Goal: Task Accomplishment & Management: Use online tool/utility

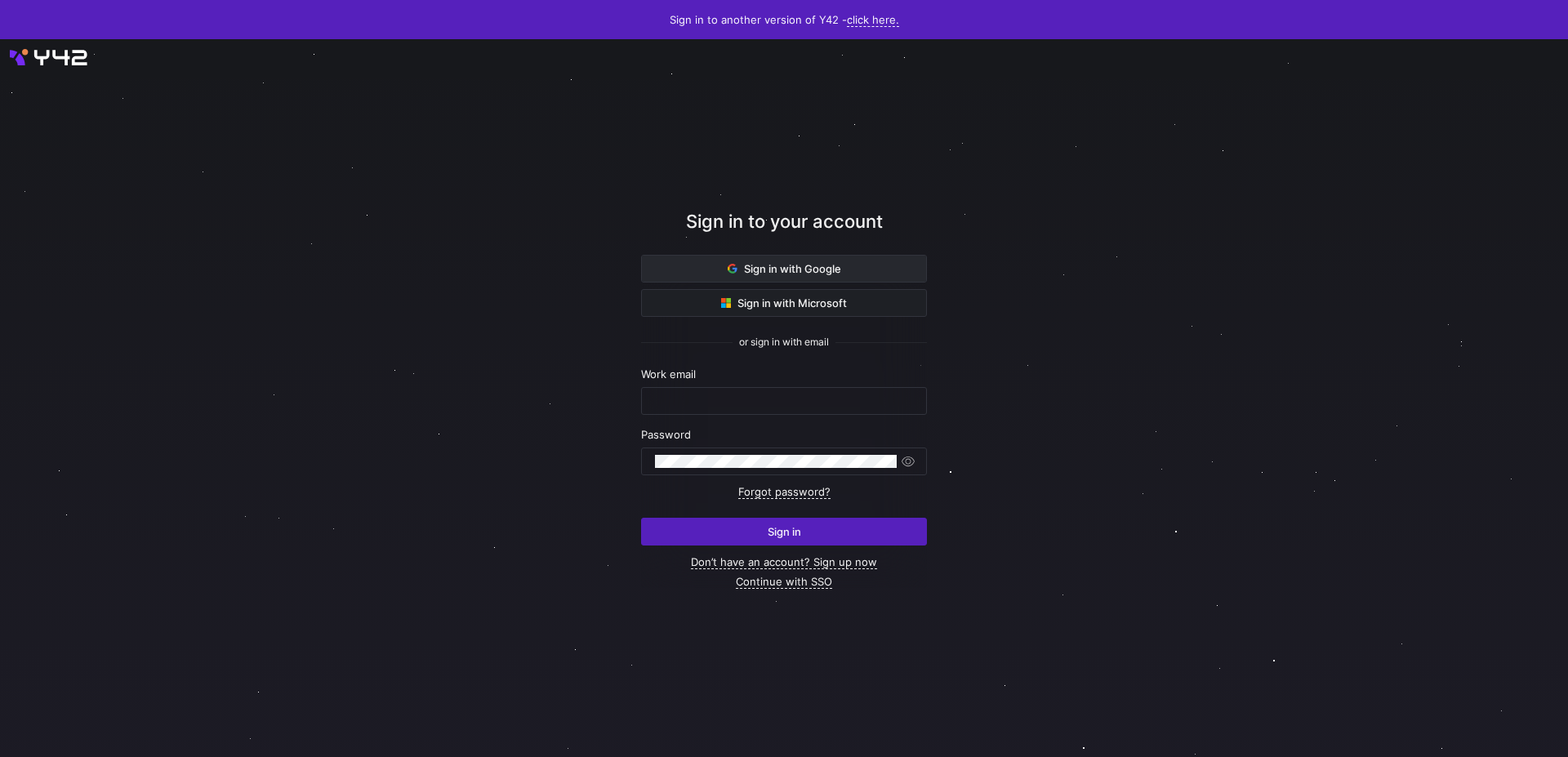
click at [814, 269] on span "Sign in with Google" at bounding box center [785, 268] width 113 height 13
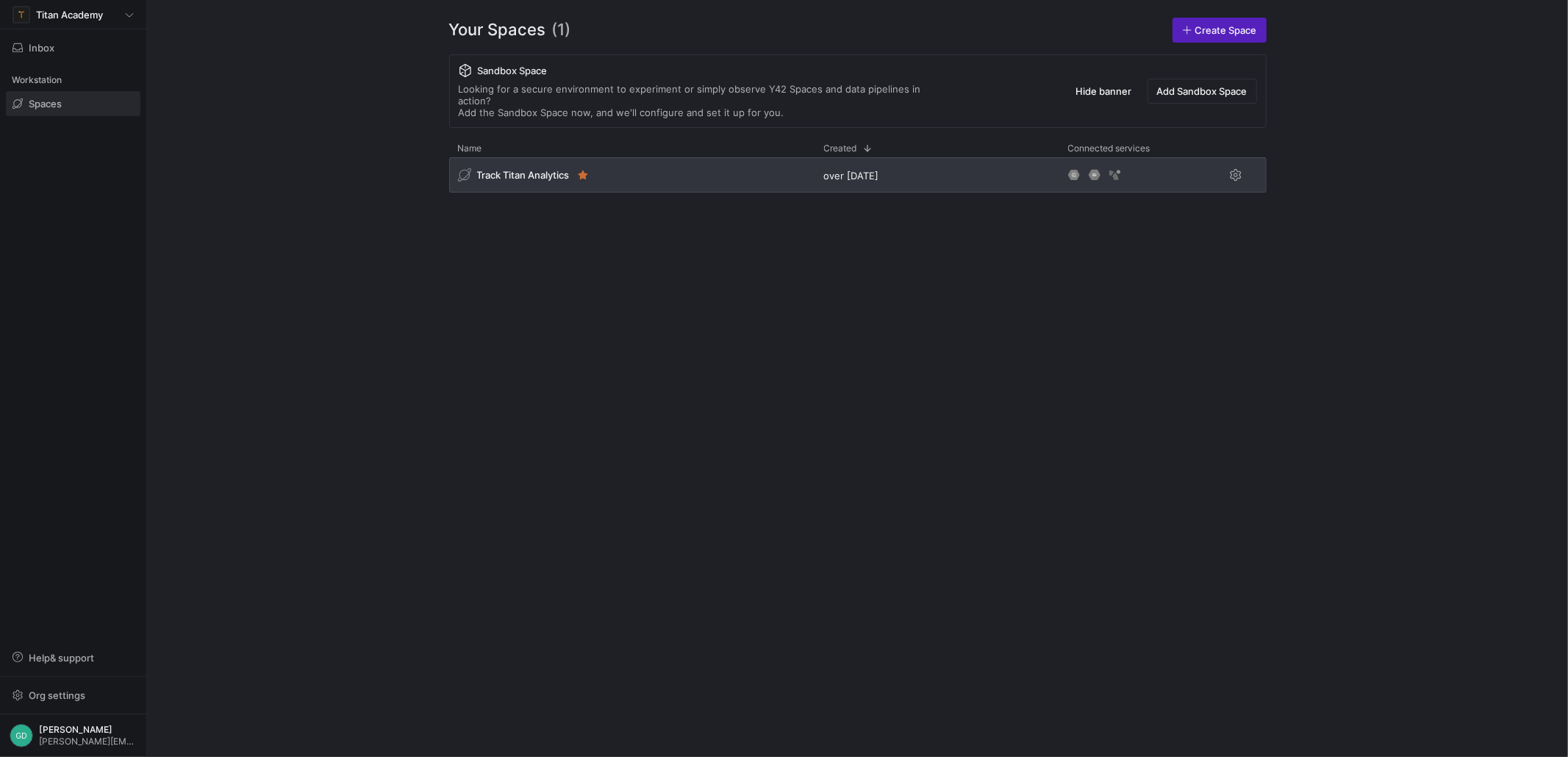
click at [542, 169] on span "Track Titan Analytics" at bounding box center [523, 175] width 93 height 12
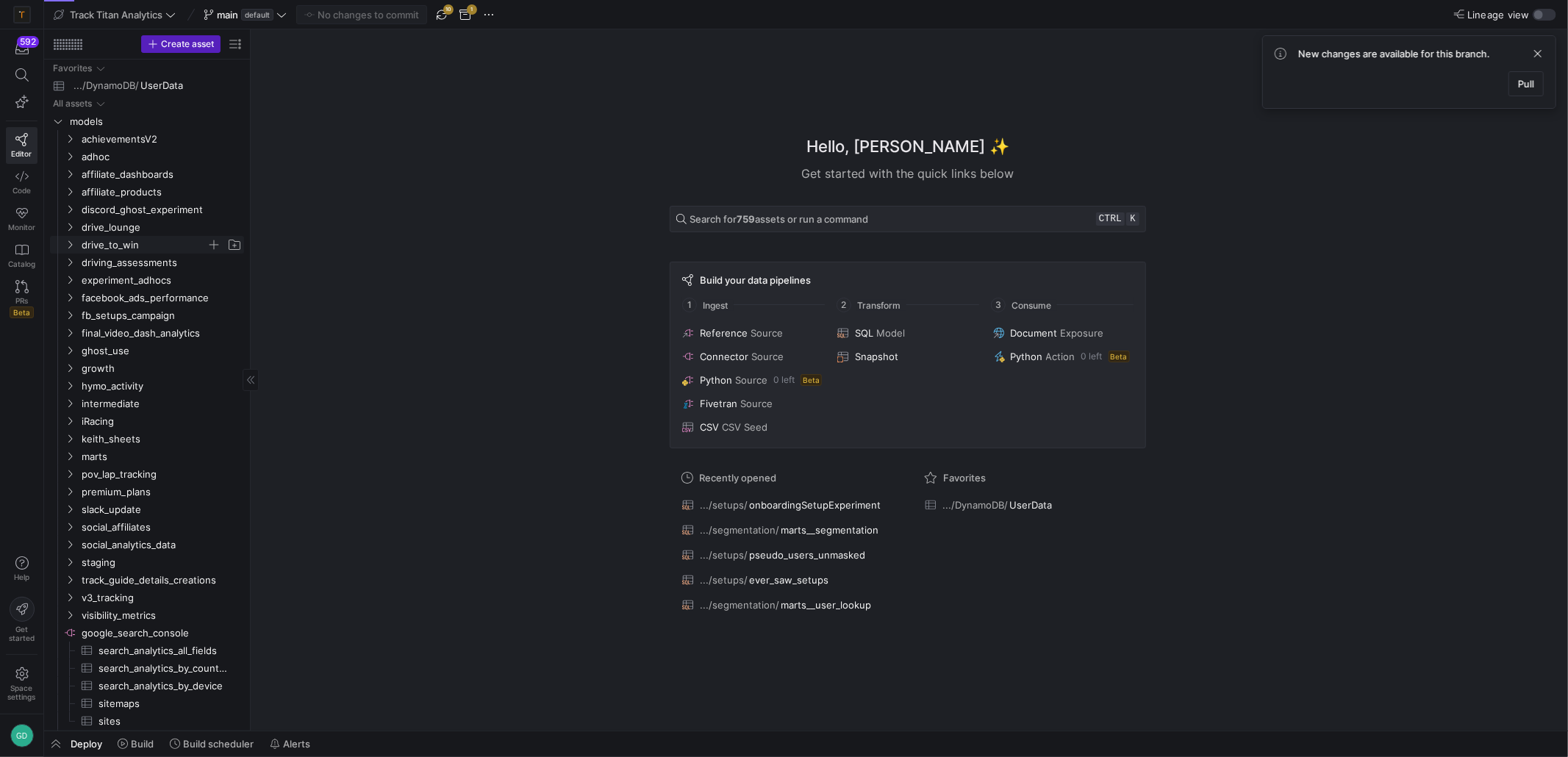
click at [142, 250] on span "drive_to_win" at bounding box center [145, 245] width 125 height 17
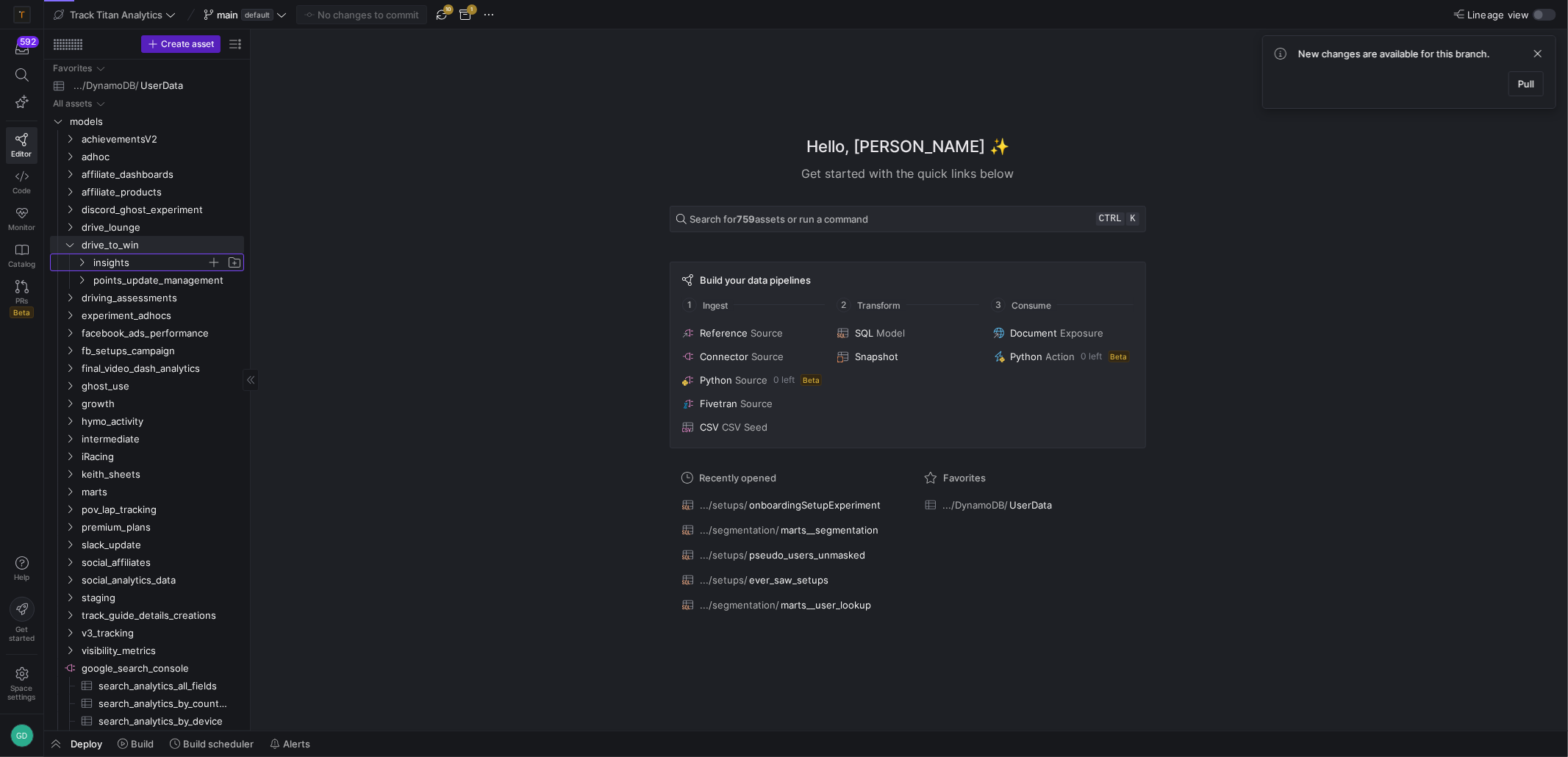
click at [140, 261] on span "insights" at bounding box center [150, 263] width 113 height 17
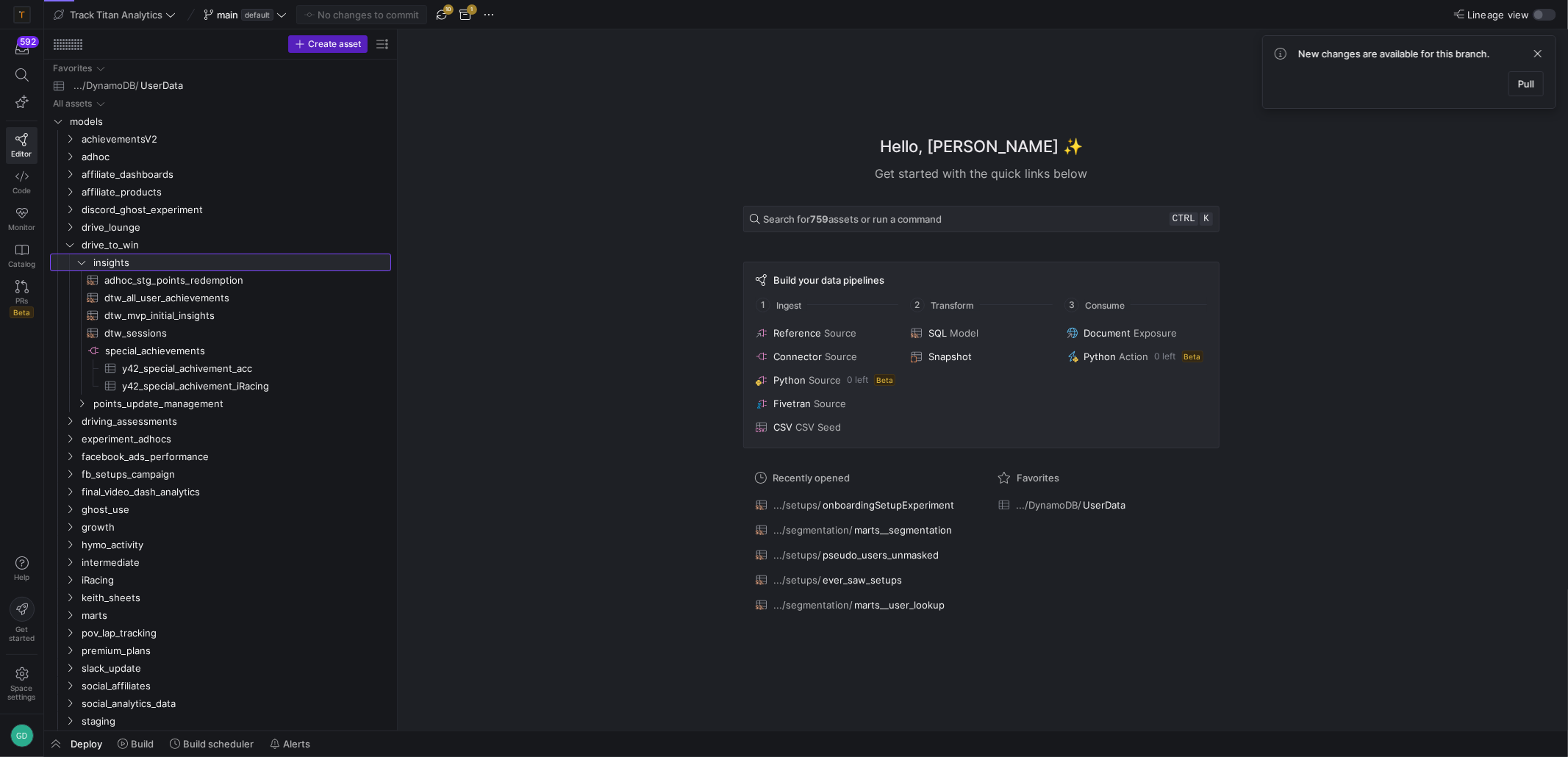
drag, startPoint x: 250, startPoint y: 283, endPoint x: 402, endPoint y: 307, distance: 153.9
click at [173, 418] on span "driving_assessments" at bounding box center [218, 422] width 272 height 17
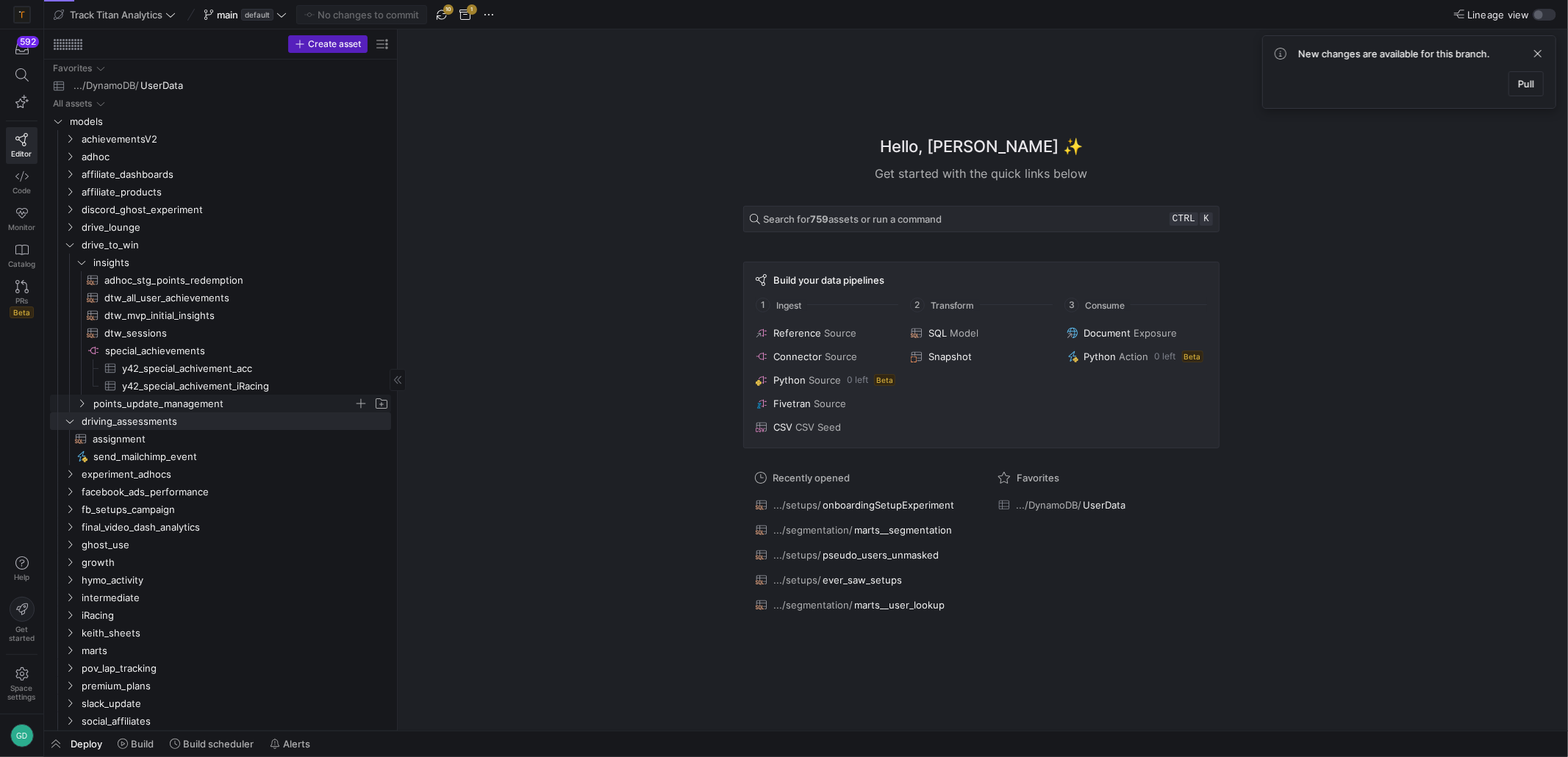
click at [171, 405] on span "points_update_management" at bounding box center [223, 404] width 260 height 17
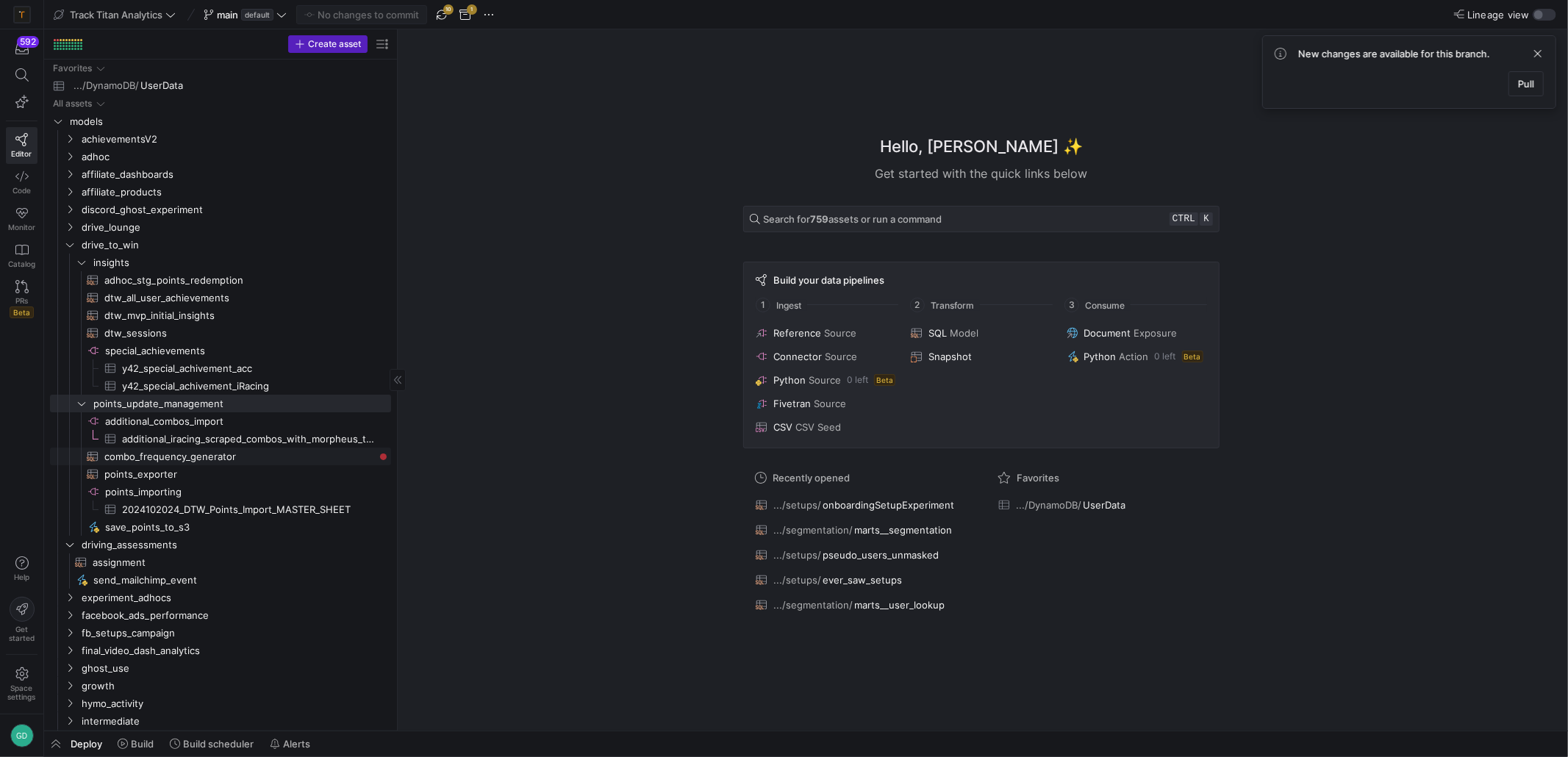
click at [233, 458] on span "combo_frequency_generator​​​​​​​​​​" at bounding box center [239, 457] width 270 height 17
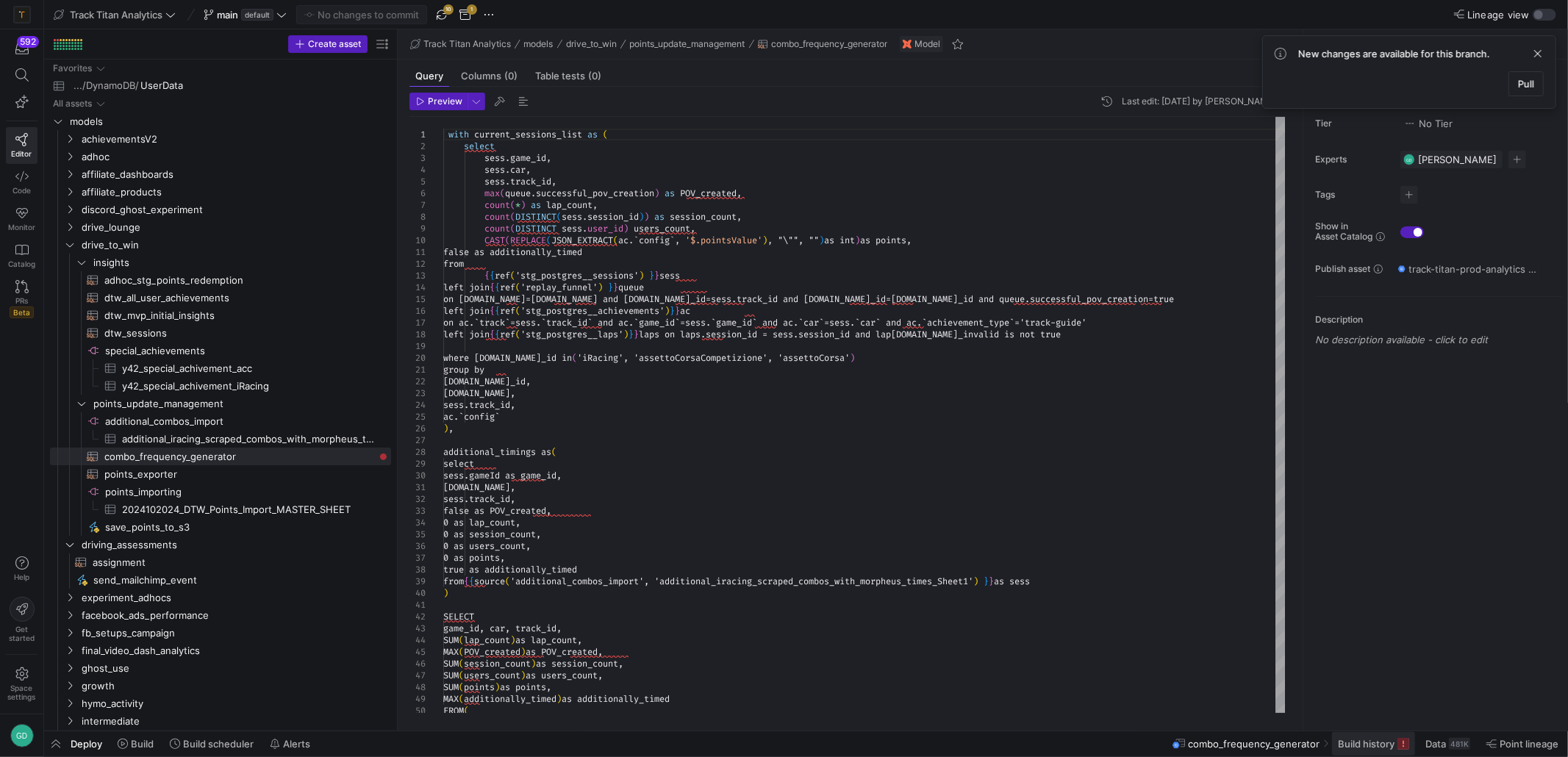
click at [1357, 734] on span at bounding box center [1373, 743] width 83 height 23
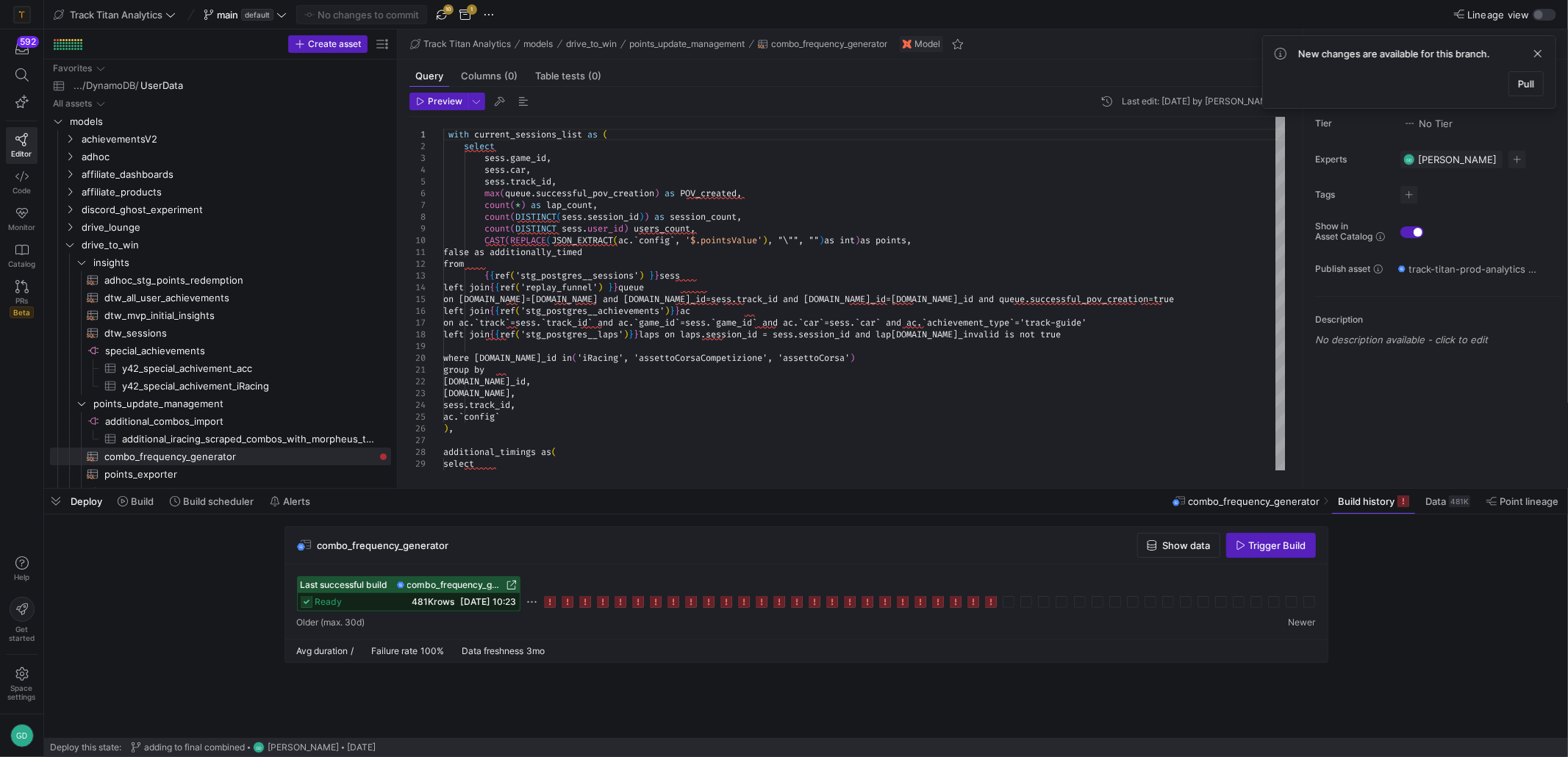
click at [983, 599] on div "Last successful build combo_frequency_generator ready 481K rows [DATE] 10:23" at bounding box center [806, 594] width 1019 height 36
click at [993, 602] on icon at bounding box center [991, 601] width 12 height 12
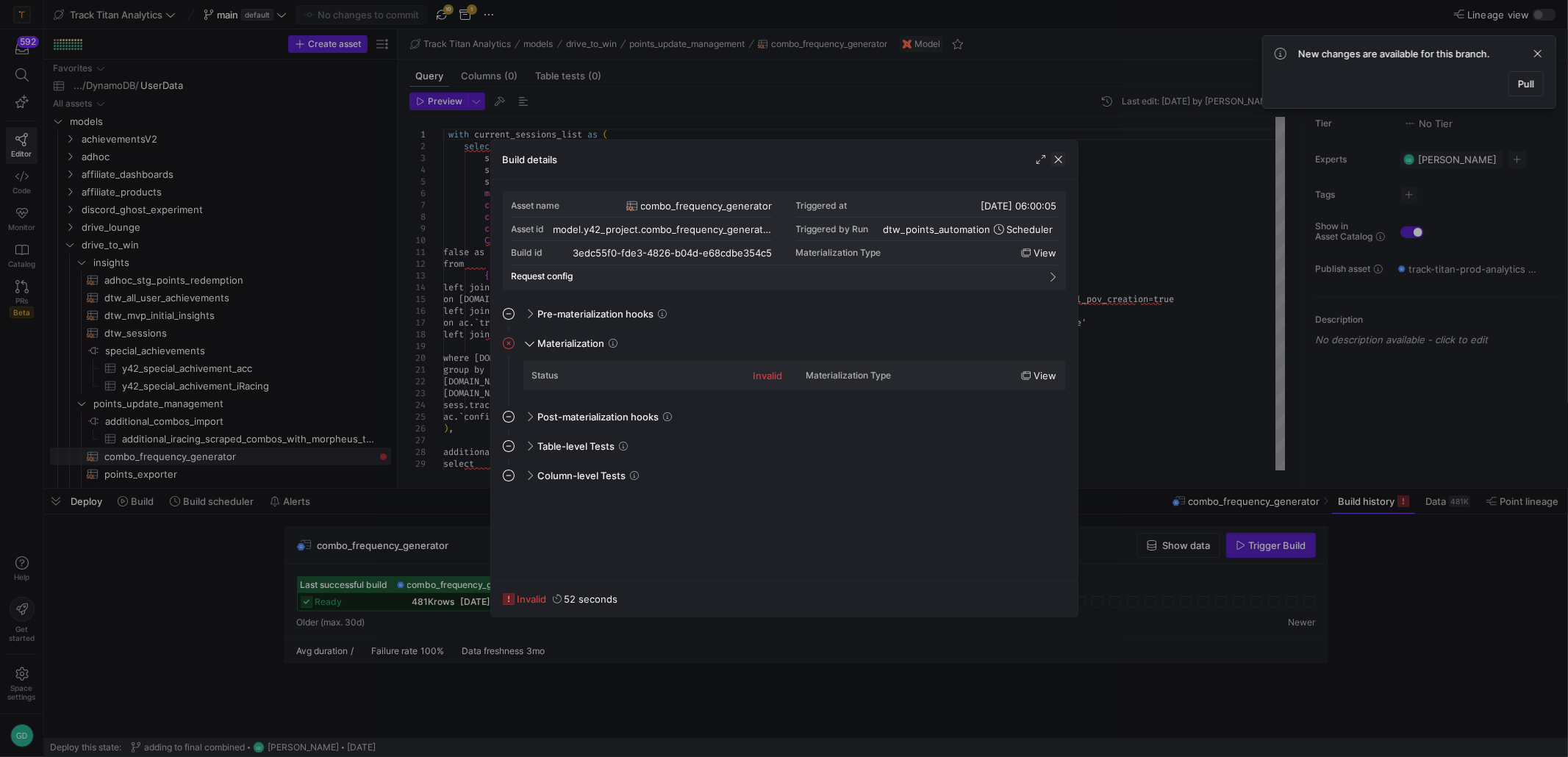
click at [1064, 158] on div "Build details" at bounding box center [784, 160] width 587 height 39
click at [1057, 157] on span "button" at bounding box center [1058, 159] width 15 height 15
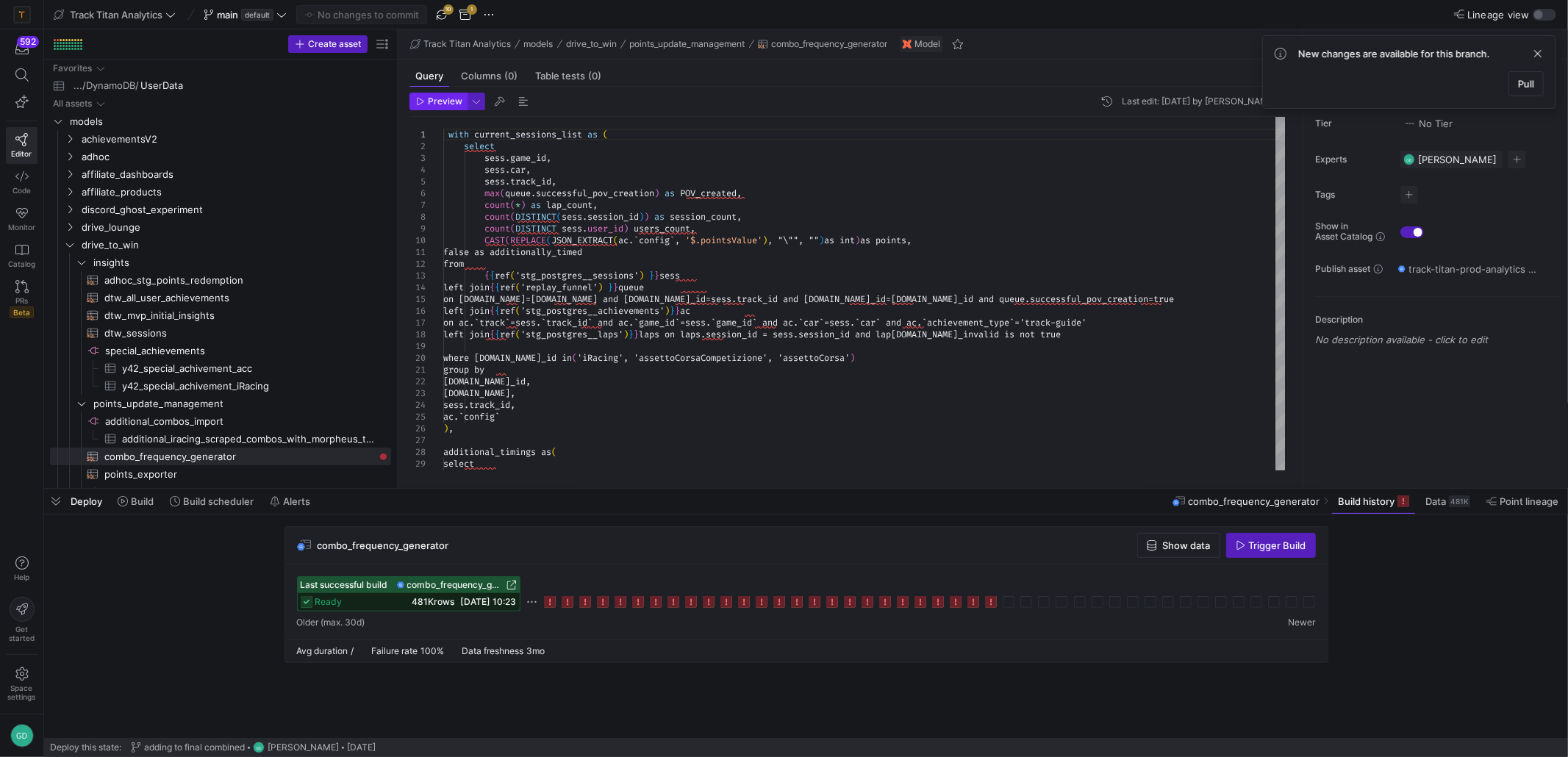
click at [442, 102] on span "Preview" at bounding box center [445, 101] width 35 height 10
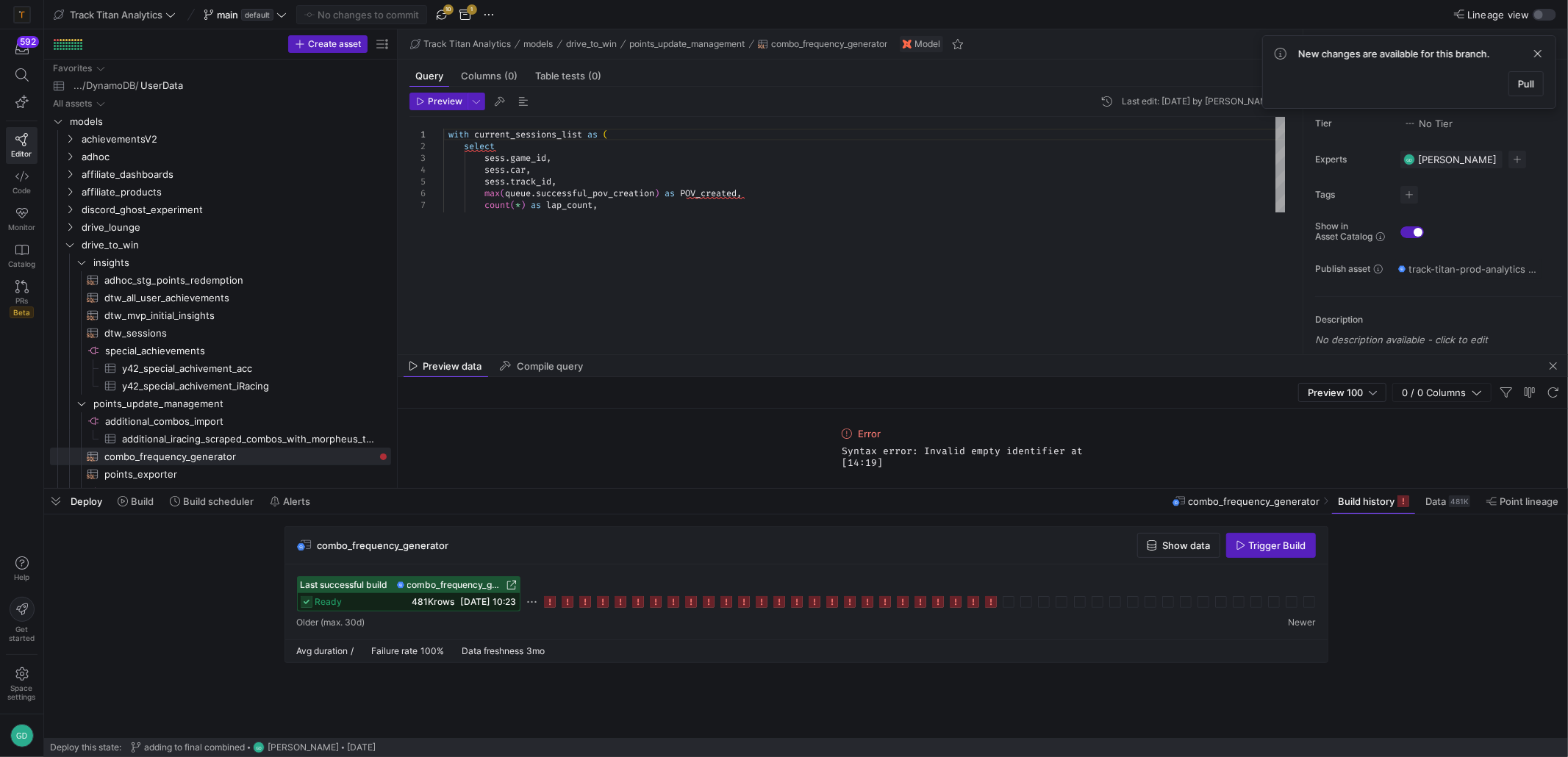
drag, startPoint x: 821, startPoint y: 228, endPoint x: 821, endPoint y: 352, distance: 124.0
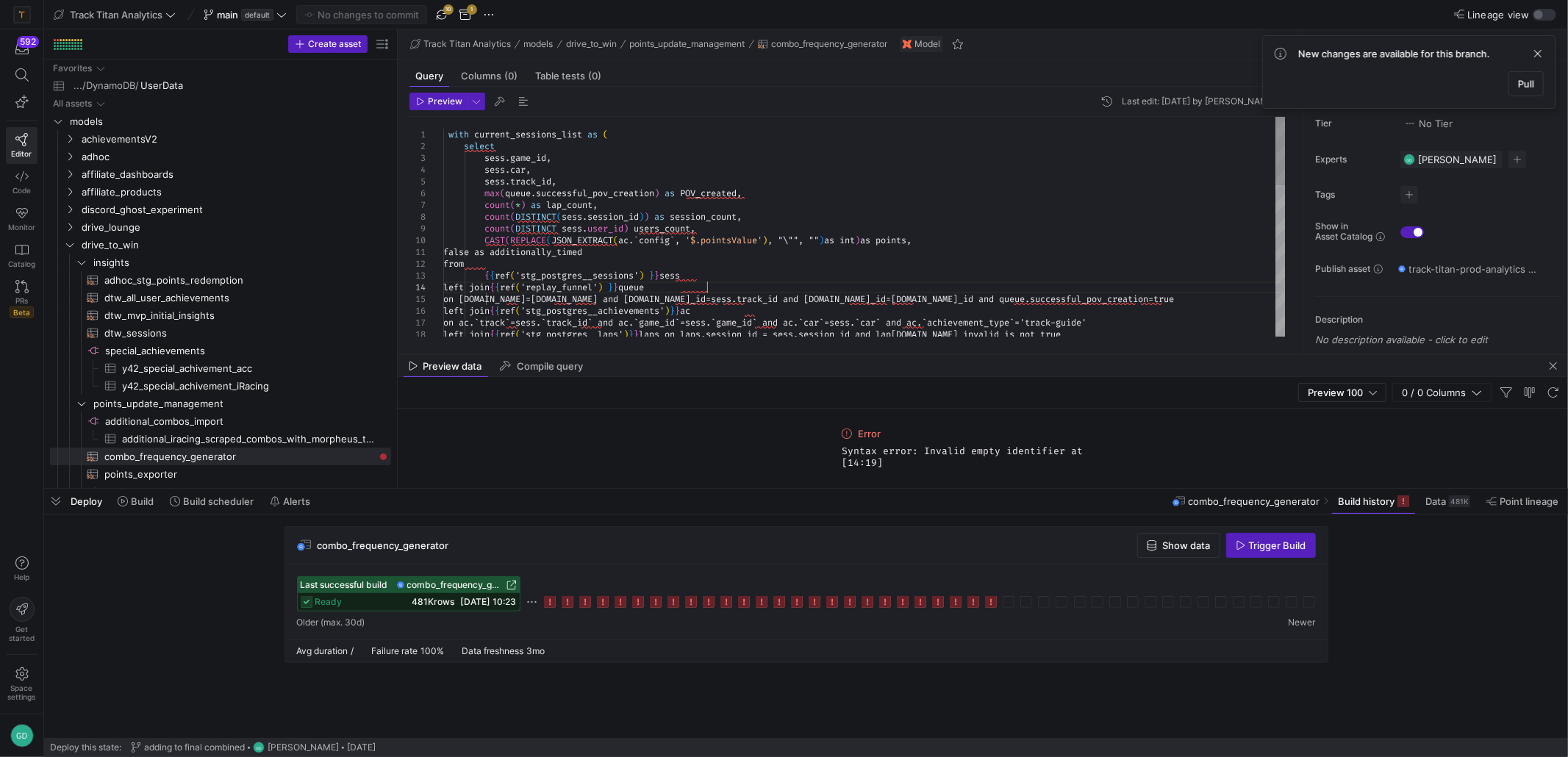
click at [728, 292] on div "with current_sessions_list as ( select sess . game_id , sess . car , sess . tra…" at bounding box center [865, 469] width 842 height 705
click at [116, 250] on span "drive_to_win" at bounding box center [218, 245] width 272 height 17
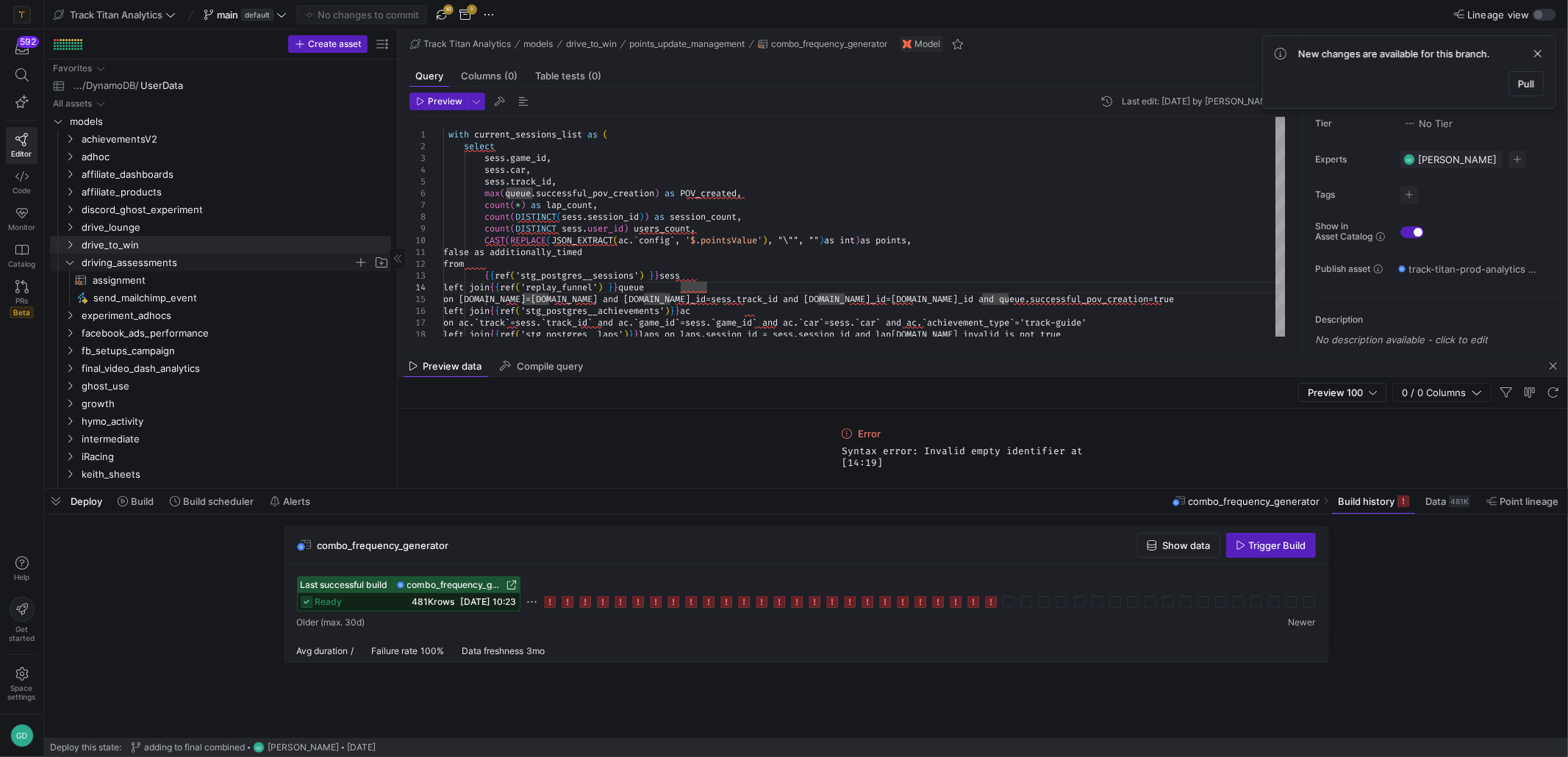
click at [131, 261] on span "driving_assessments" at bounding box center [218, 263] width 272 height 17
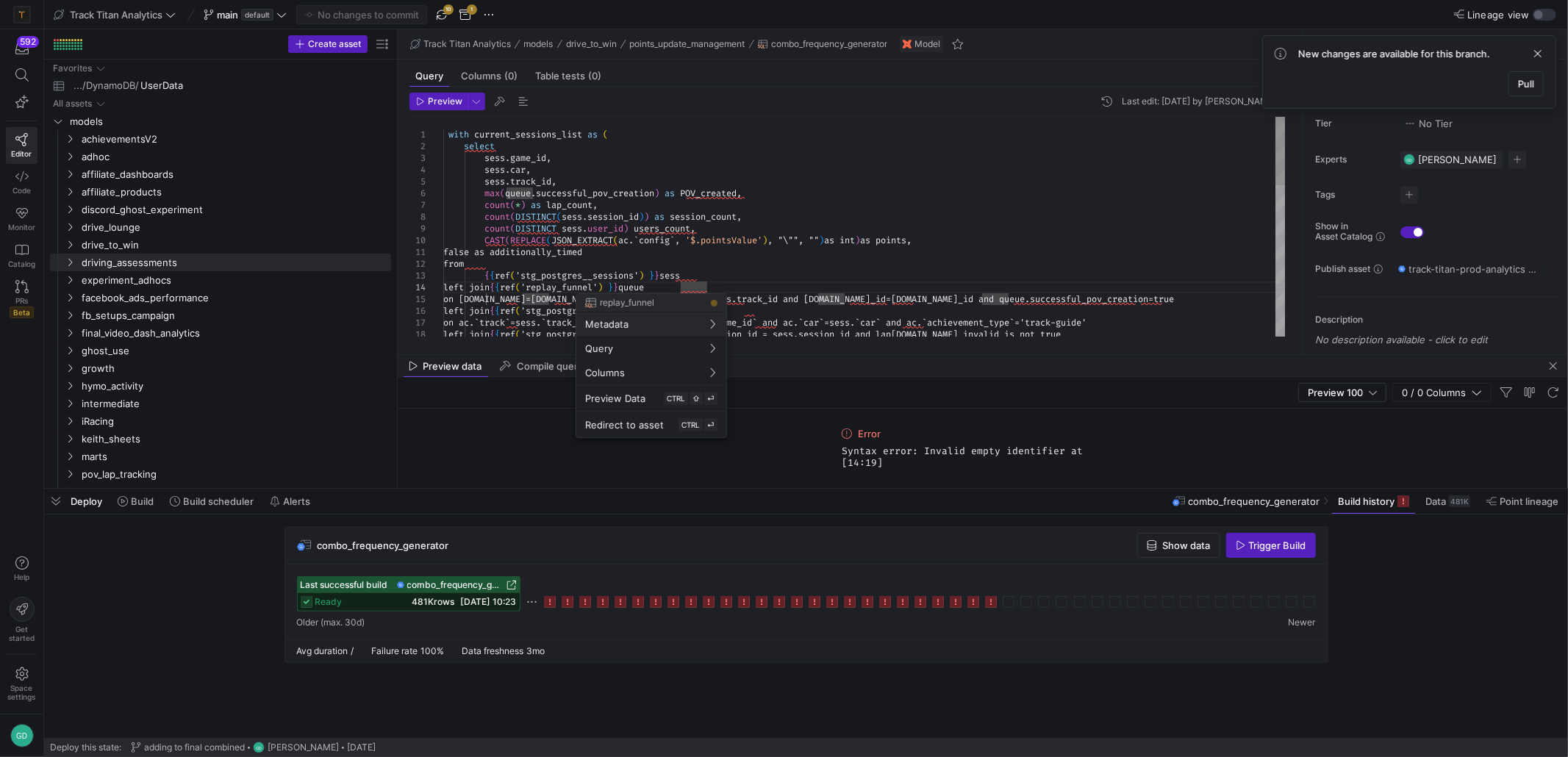
click at [628, 285] on div at bounding box center [784, 378] width 1568 height 757
click at [628, 400] on span "Preview Data" at bounding box center [615, 398] width 60 height 12
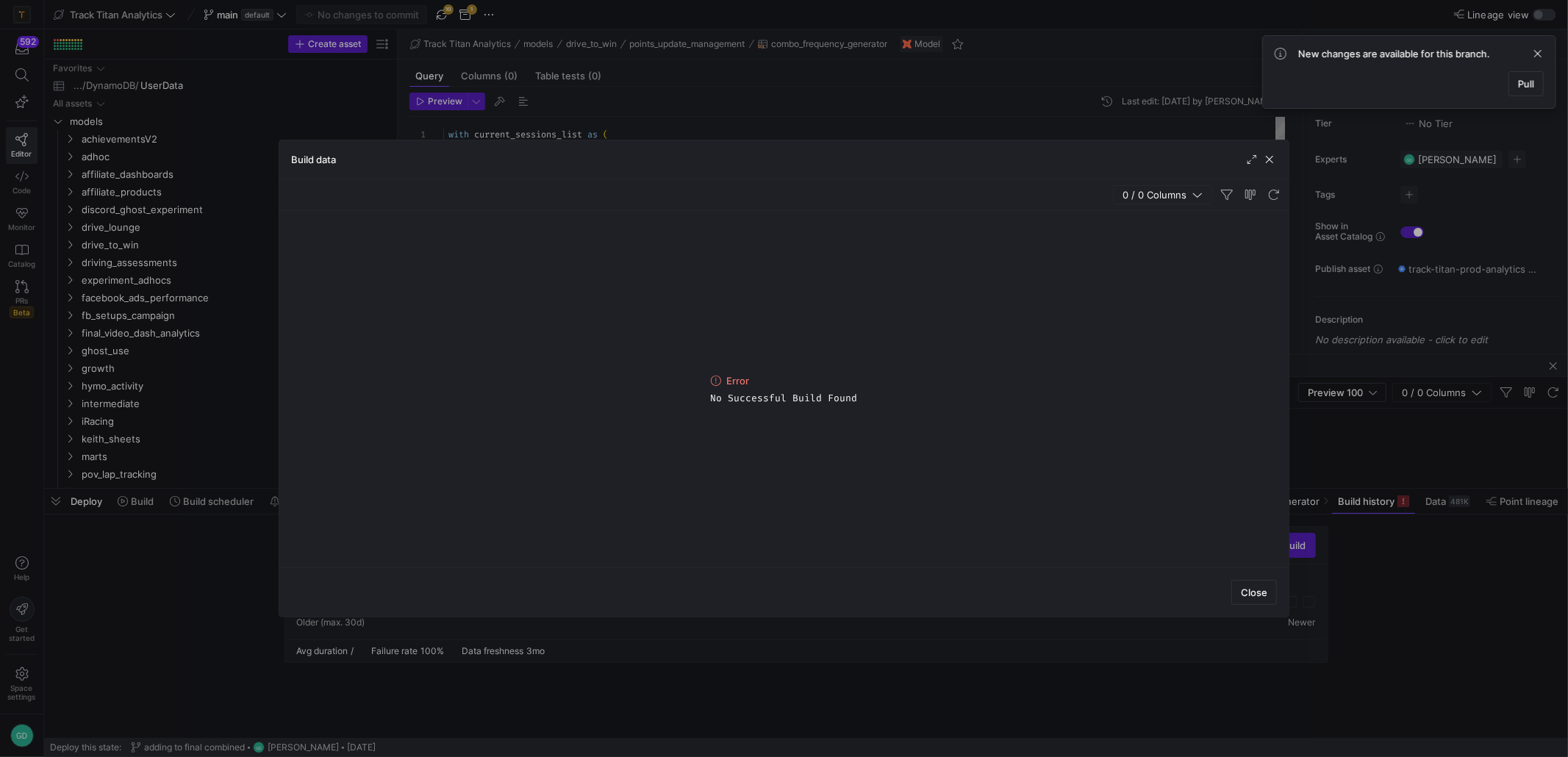
click at [1277, 158] on div "Build data" at bounding box center [784, 160] width 1009 height 39
click at [1268, 160] on span "button" at bounding box center [1269, 159] width 15 height 15
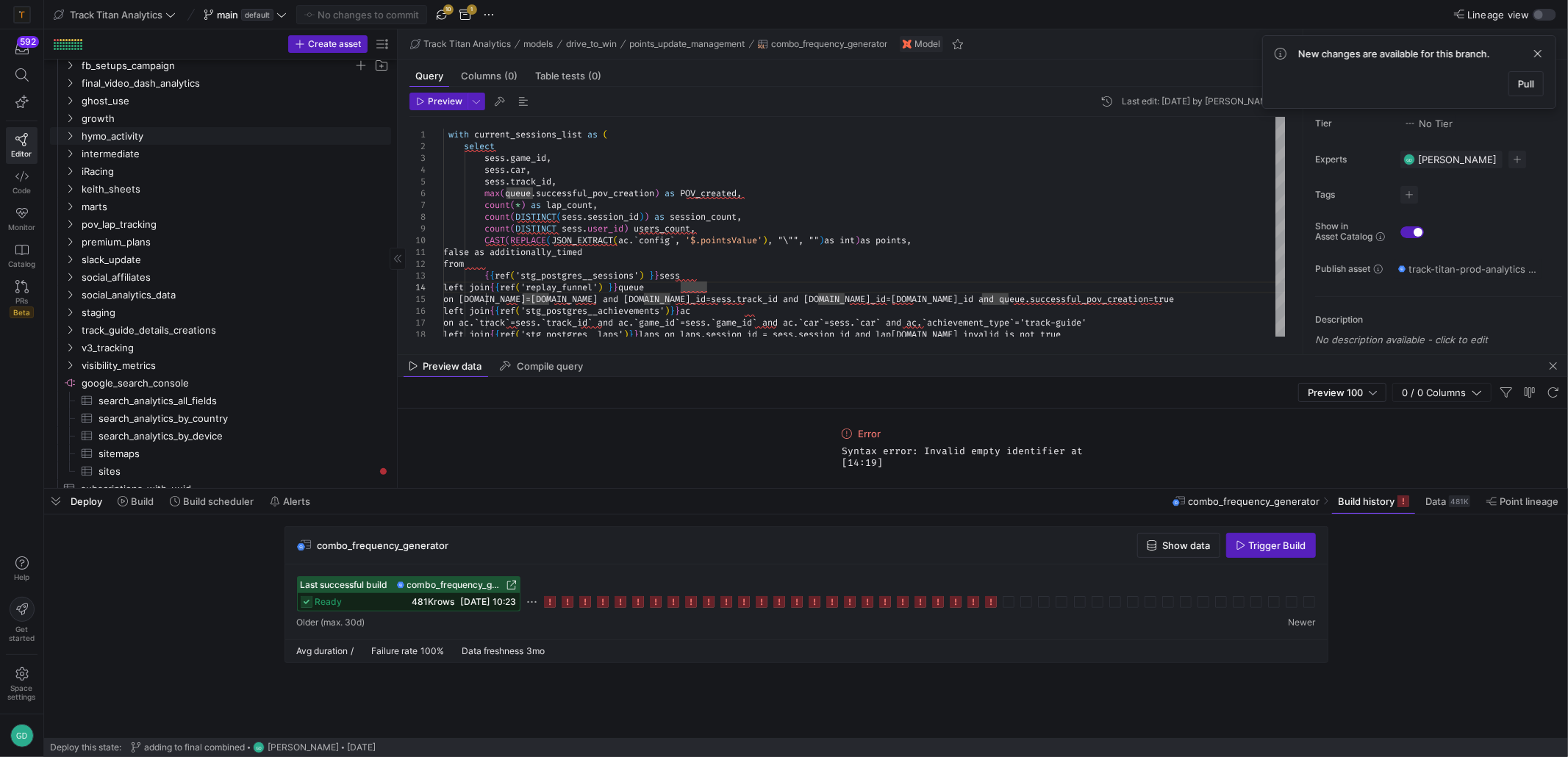
scroll to position [294, 0]
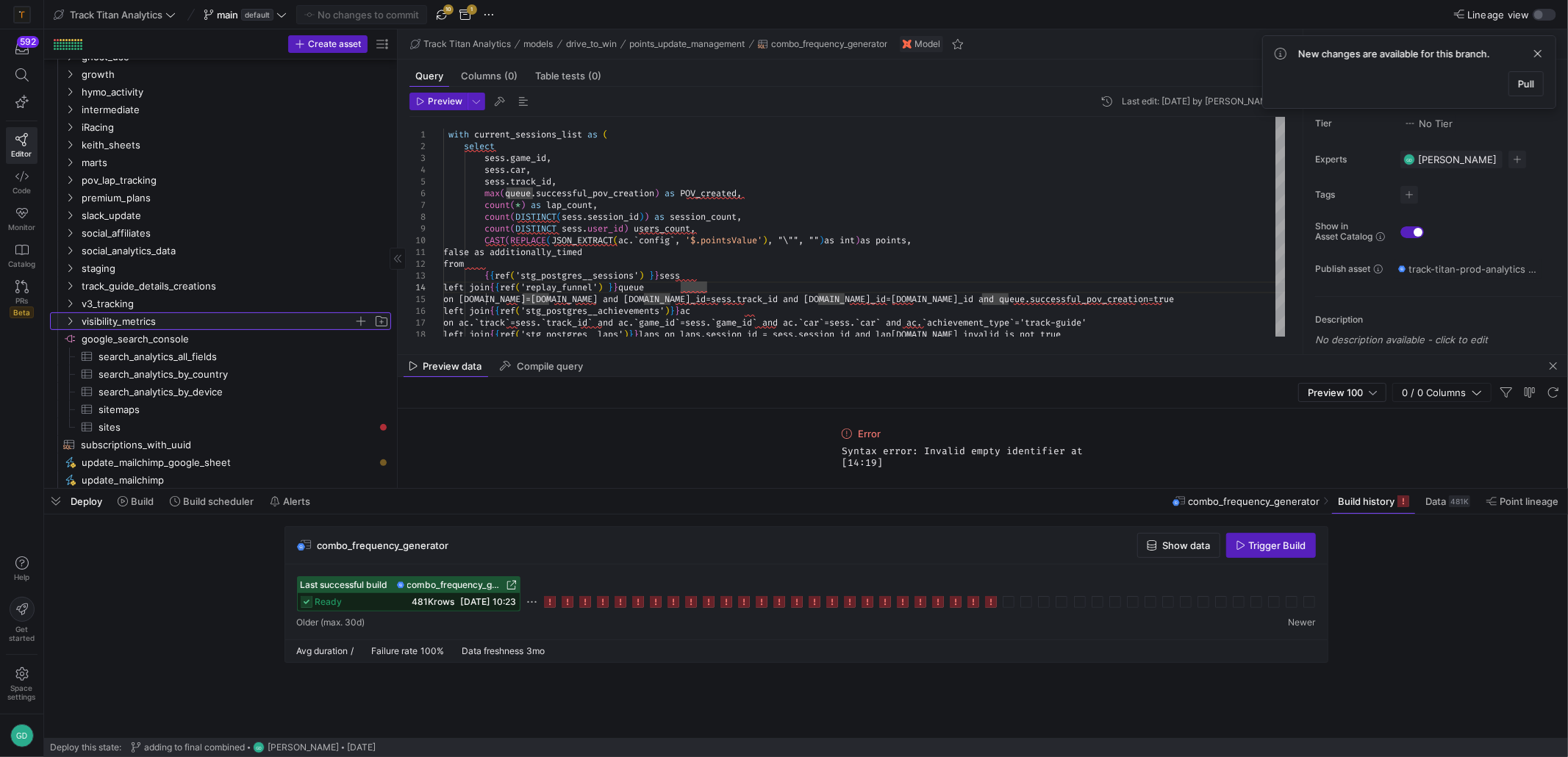
click at [158, 324] on span "visibility_metrics" at bounding box center [218, 321] width 272 height 17
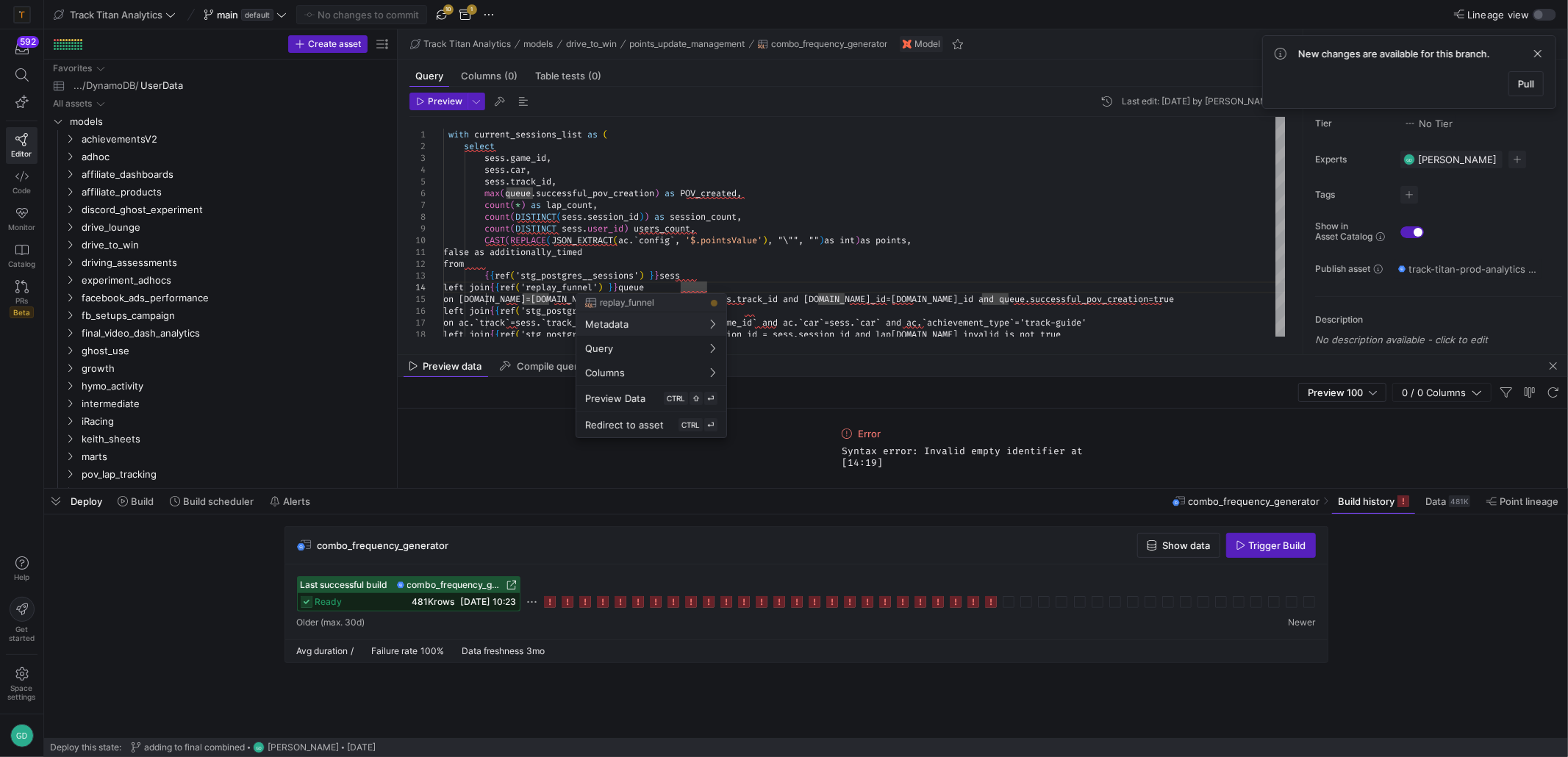
click at [444, 19] on div at bounding box center [784, 378] width 1568 height 757
click at [444, 15] on span "button" at bounding box center [441, 15] width 18 height 18
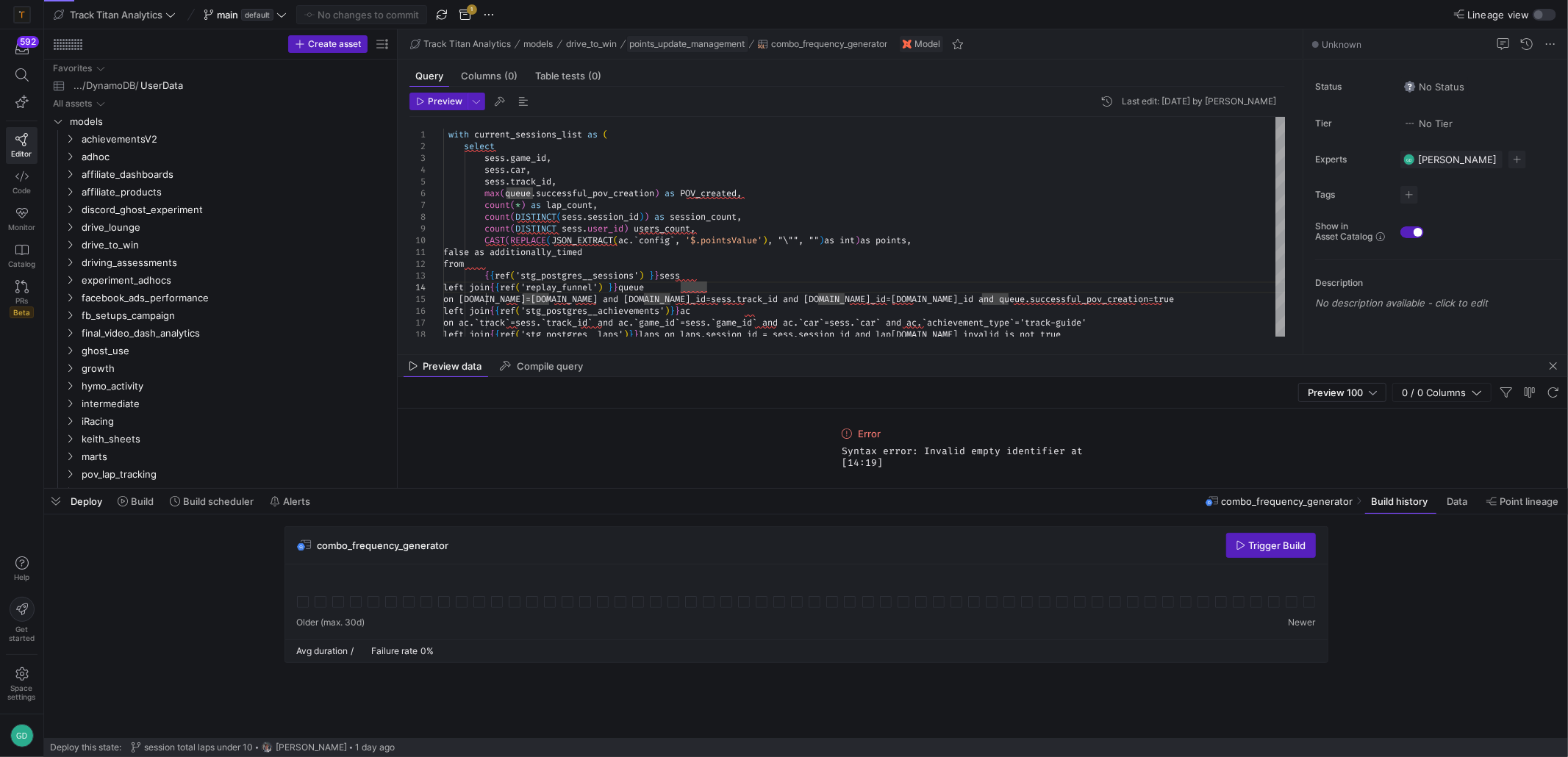
click at [692, 46] on span "points_update_management" at bounding box center [687, 43] width 115 height 10
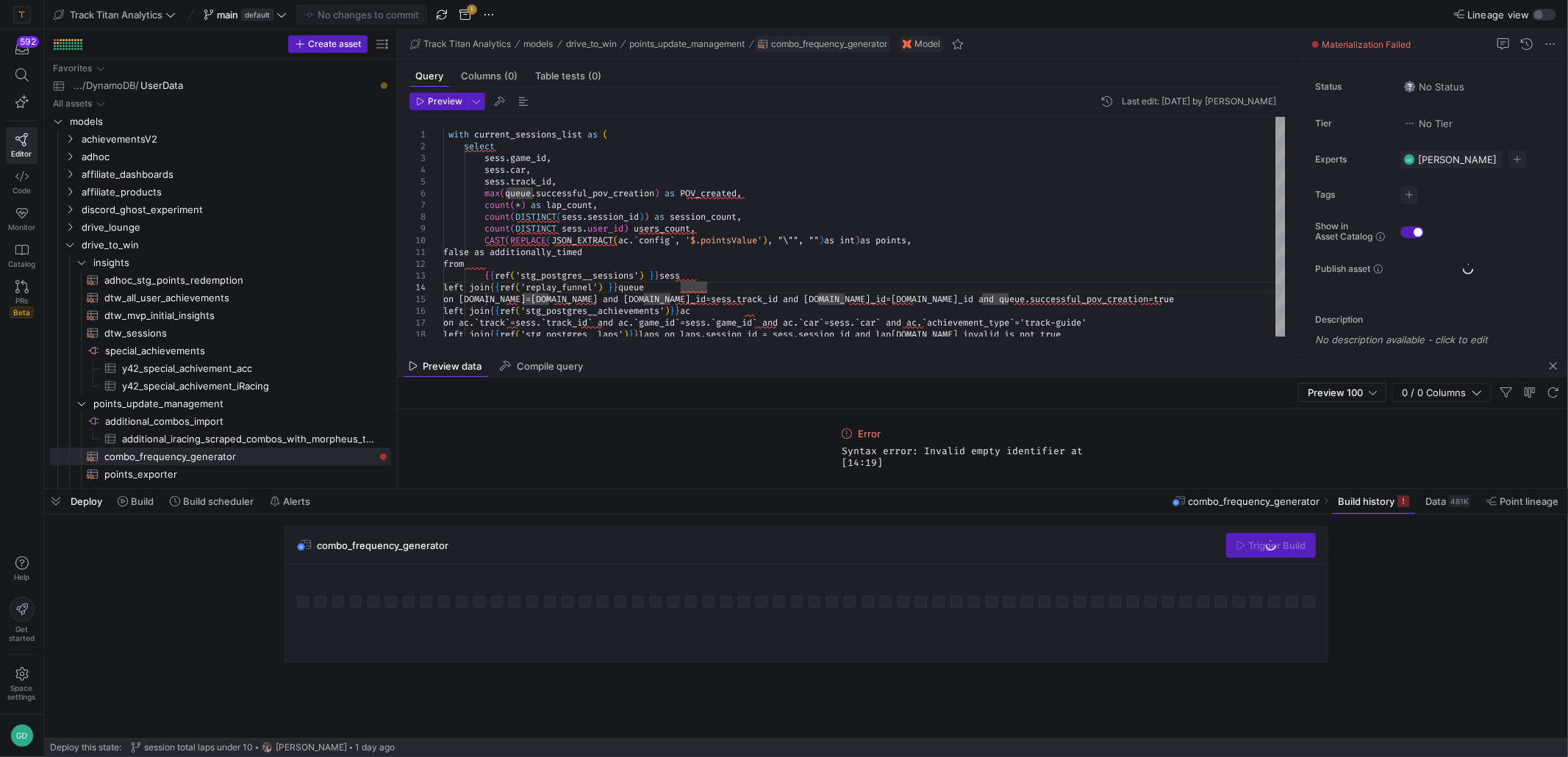
click at [825, 46] on span "combo_frequency_generator" at bounding box center [829, 43] width 116 height 10
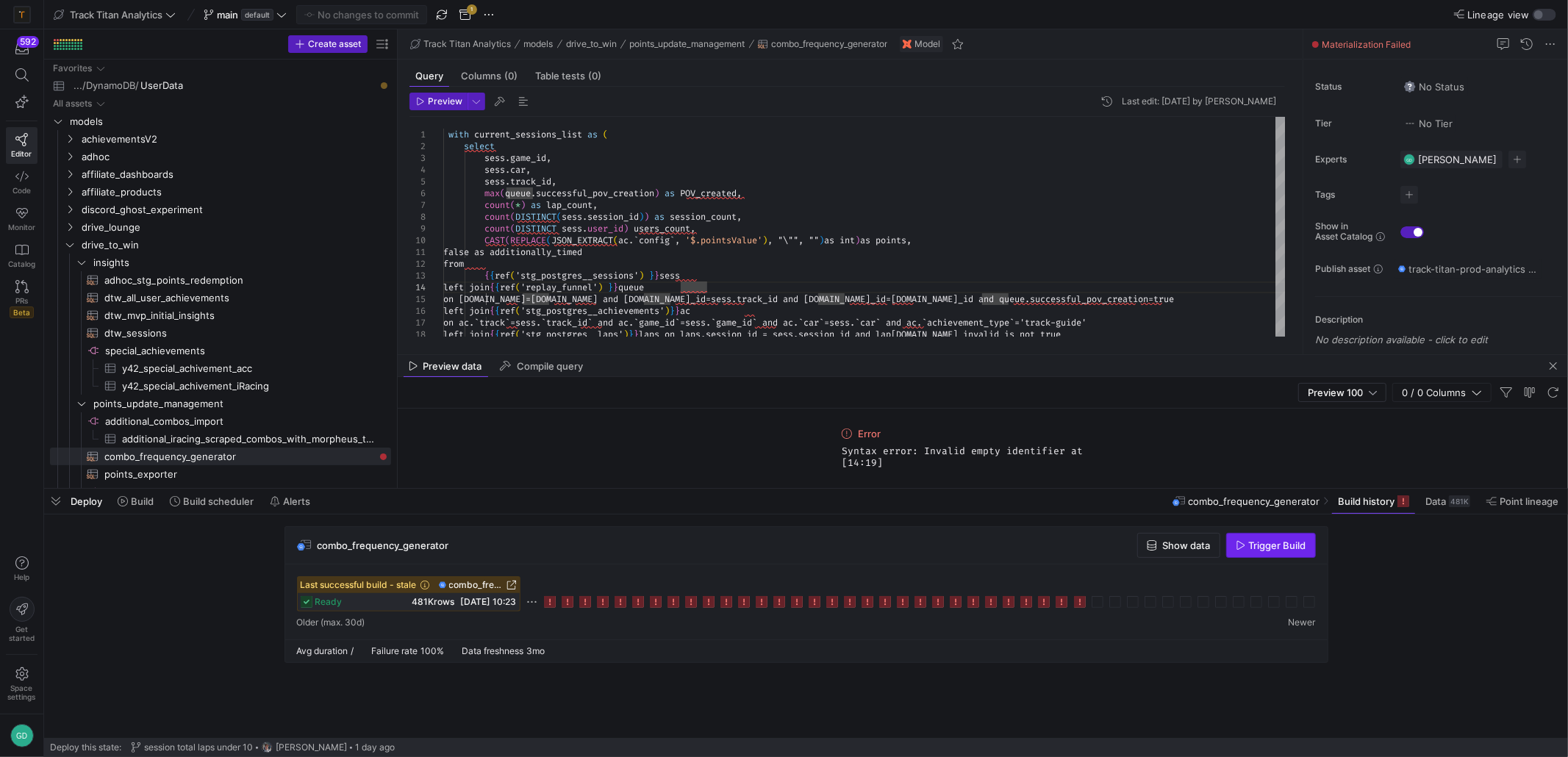
click at [1282, 557] on button "Trigger Build" at bounding box center [1271, 545] width 90 height 25
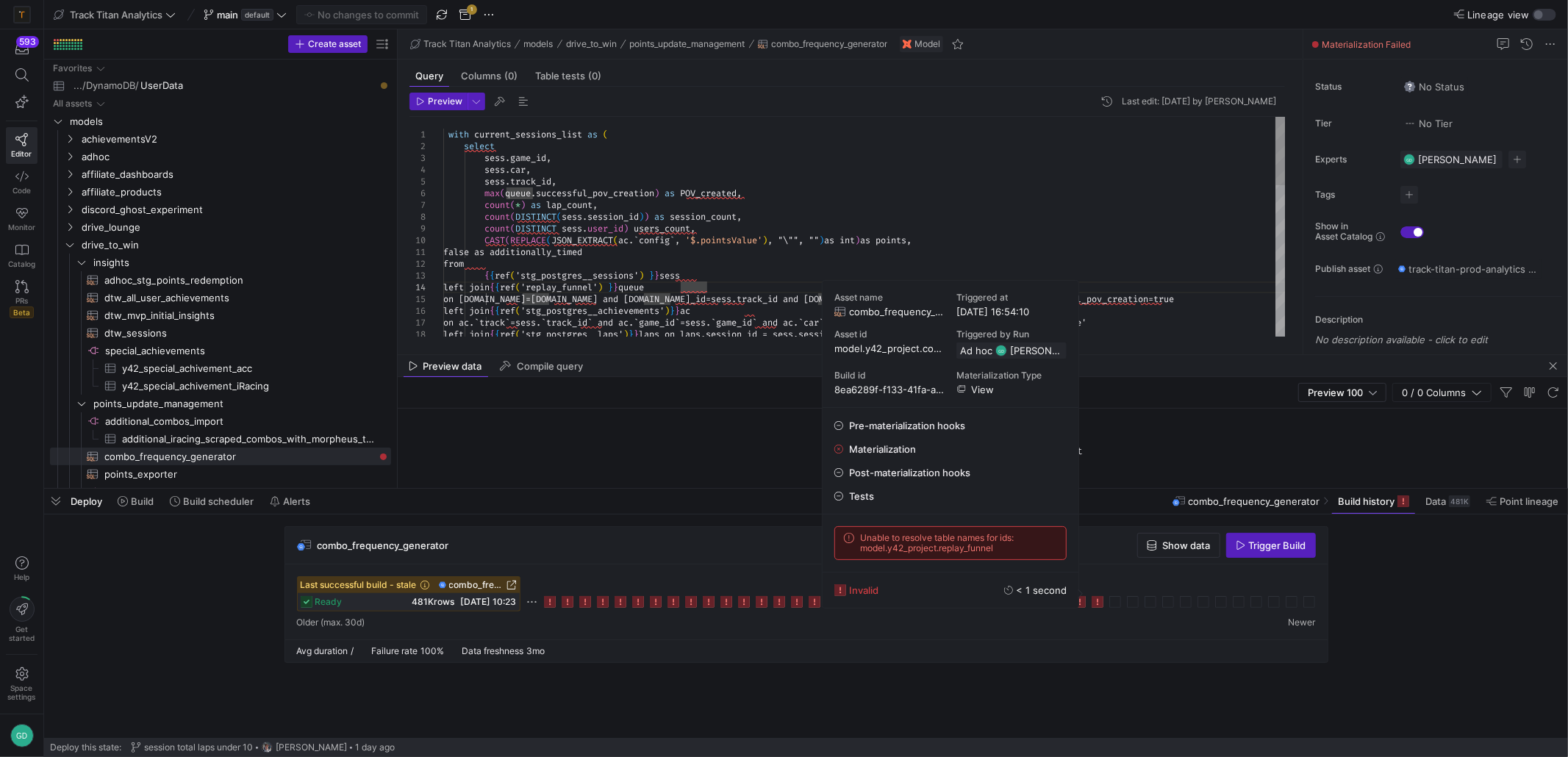
scroll to position [0, 263]
click at [680, 222] on div "with current_sessions_list as ( select sess . game_id , sess . car , sess . tra…" at bounding box center [865, 469] width 842 height 705
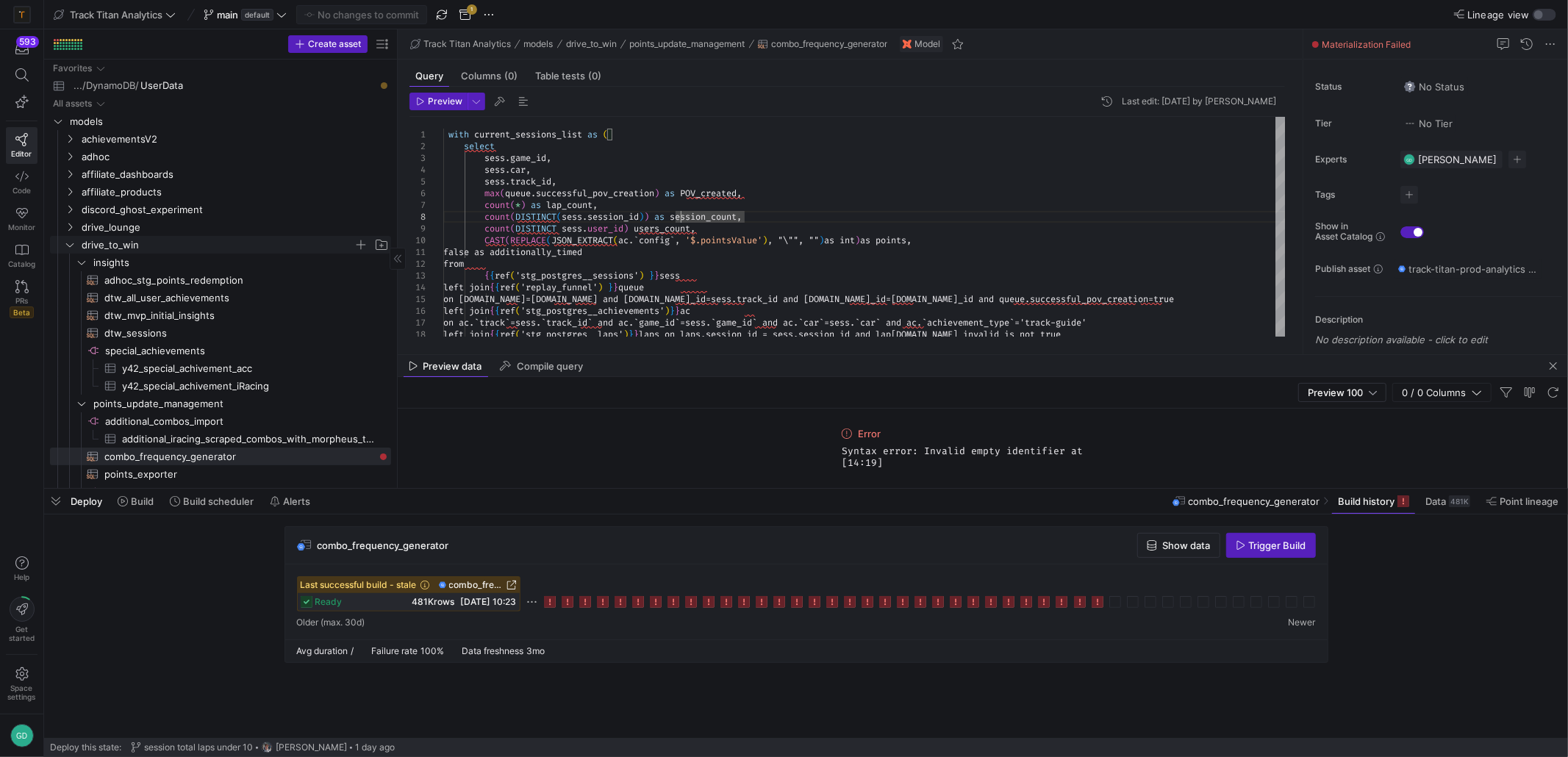
click at [117, 250] on span "drive_to_win" at bounding box center [218, 245] width 272 height 17
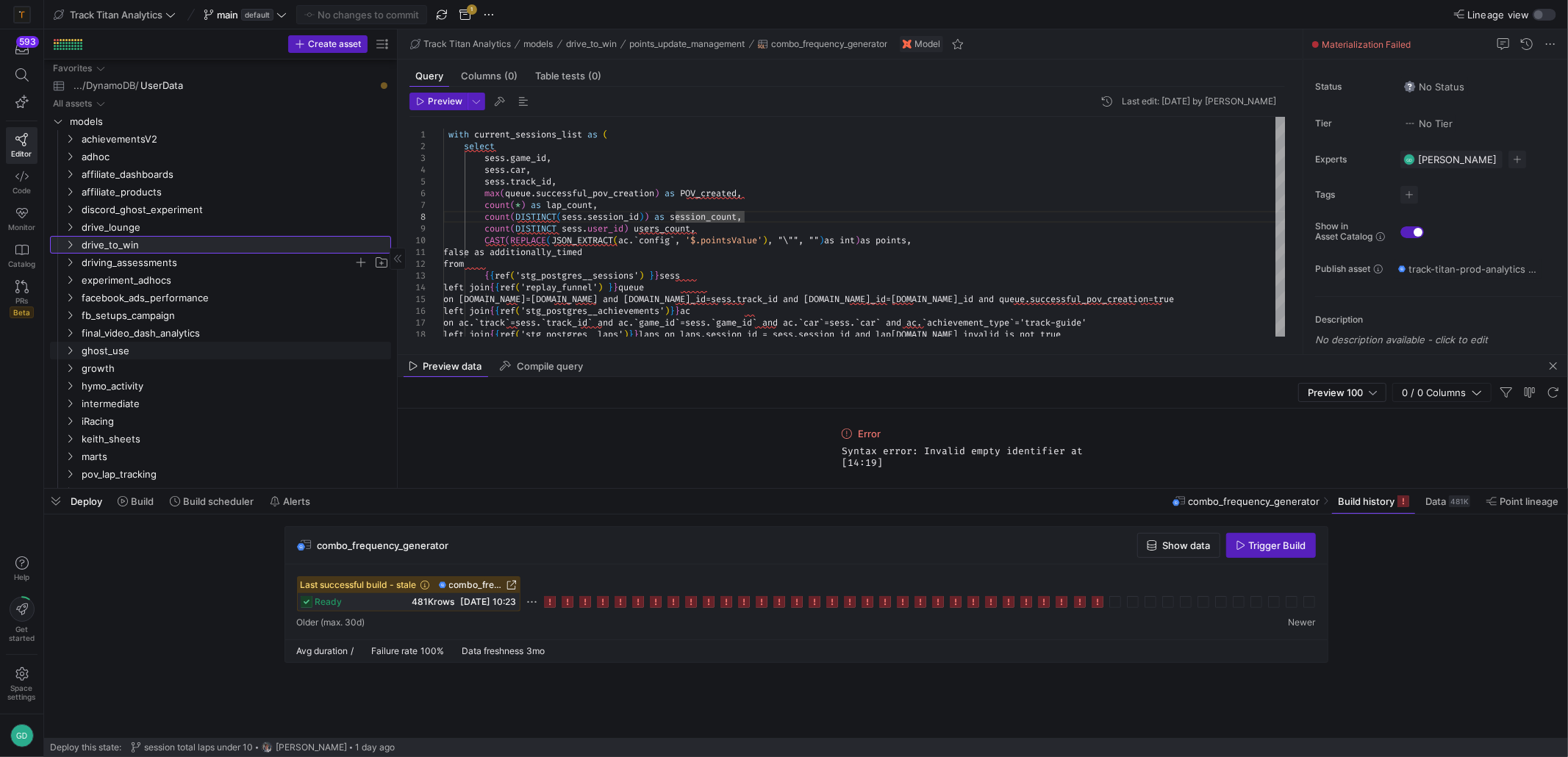
scroll to position [147, 0]
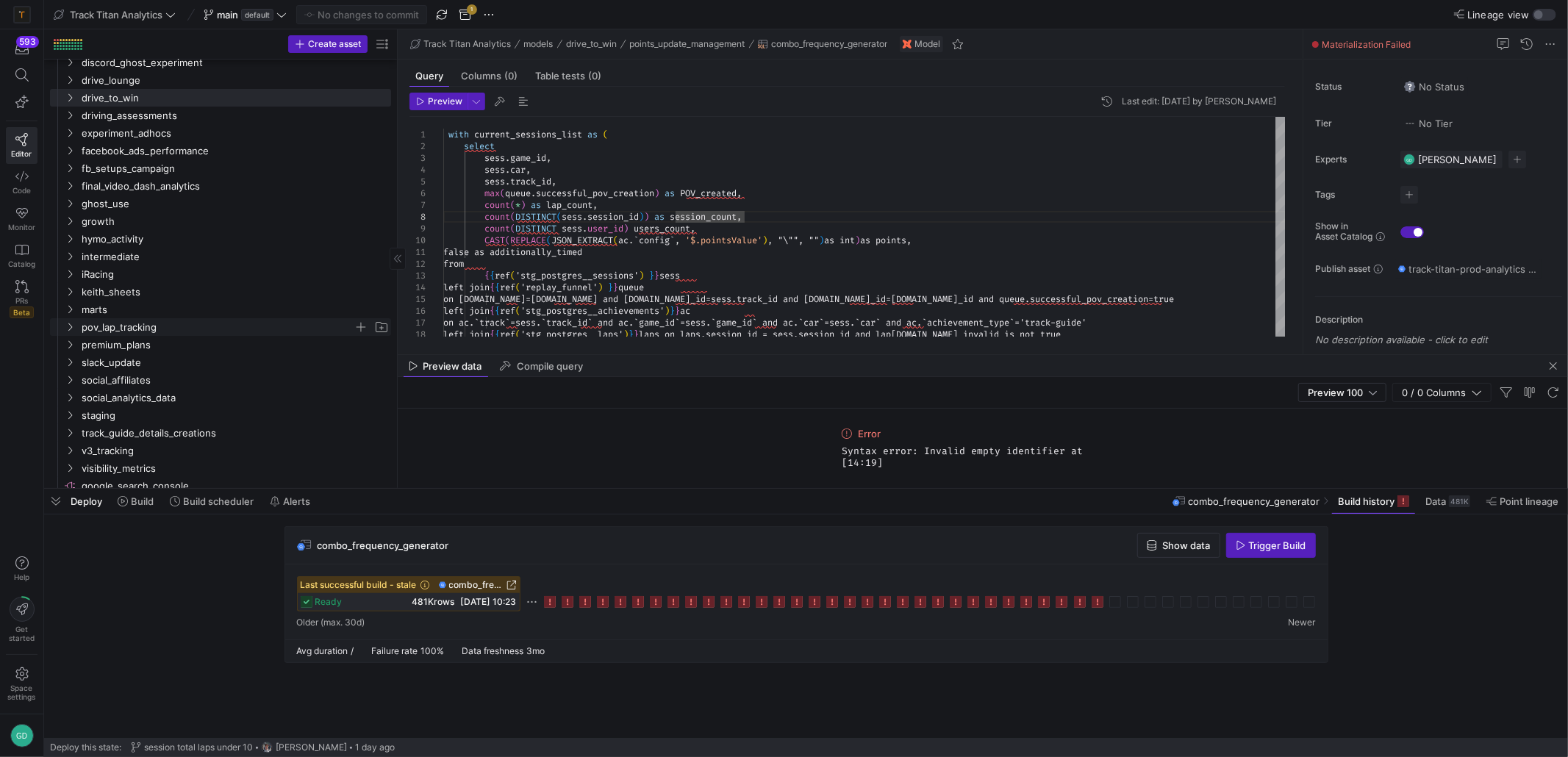
click at [172, 334] on span "pov_lap_tracking" at bounding box center [218, 328] width 272 height 17
click at [230, 362] on span "pov_funnel_reporting" at bounding box center [223, 362] width 260 height 17
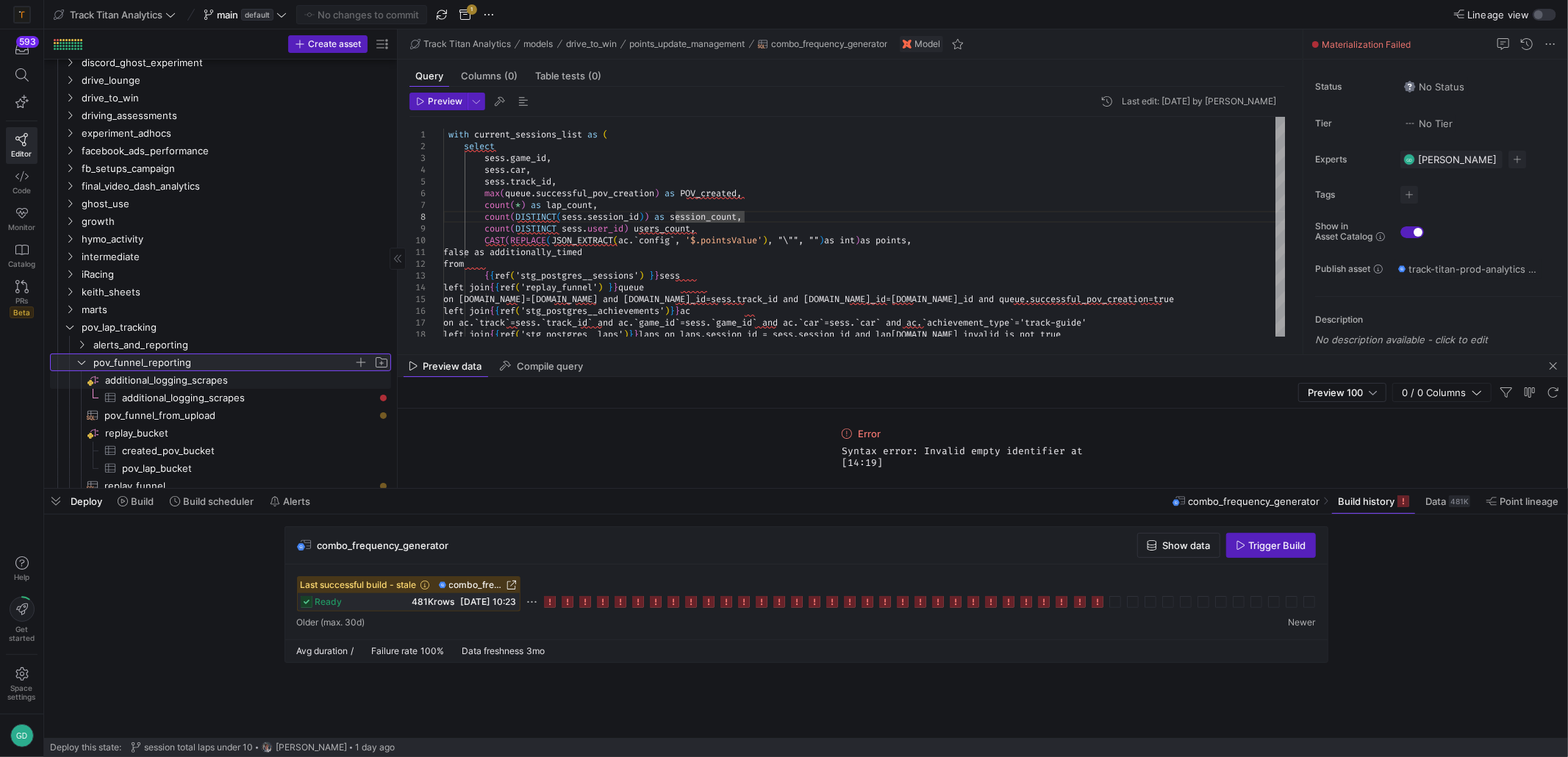
scroll to position [294, 0]
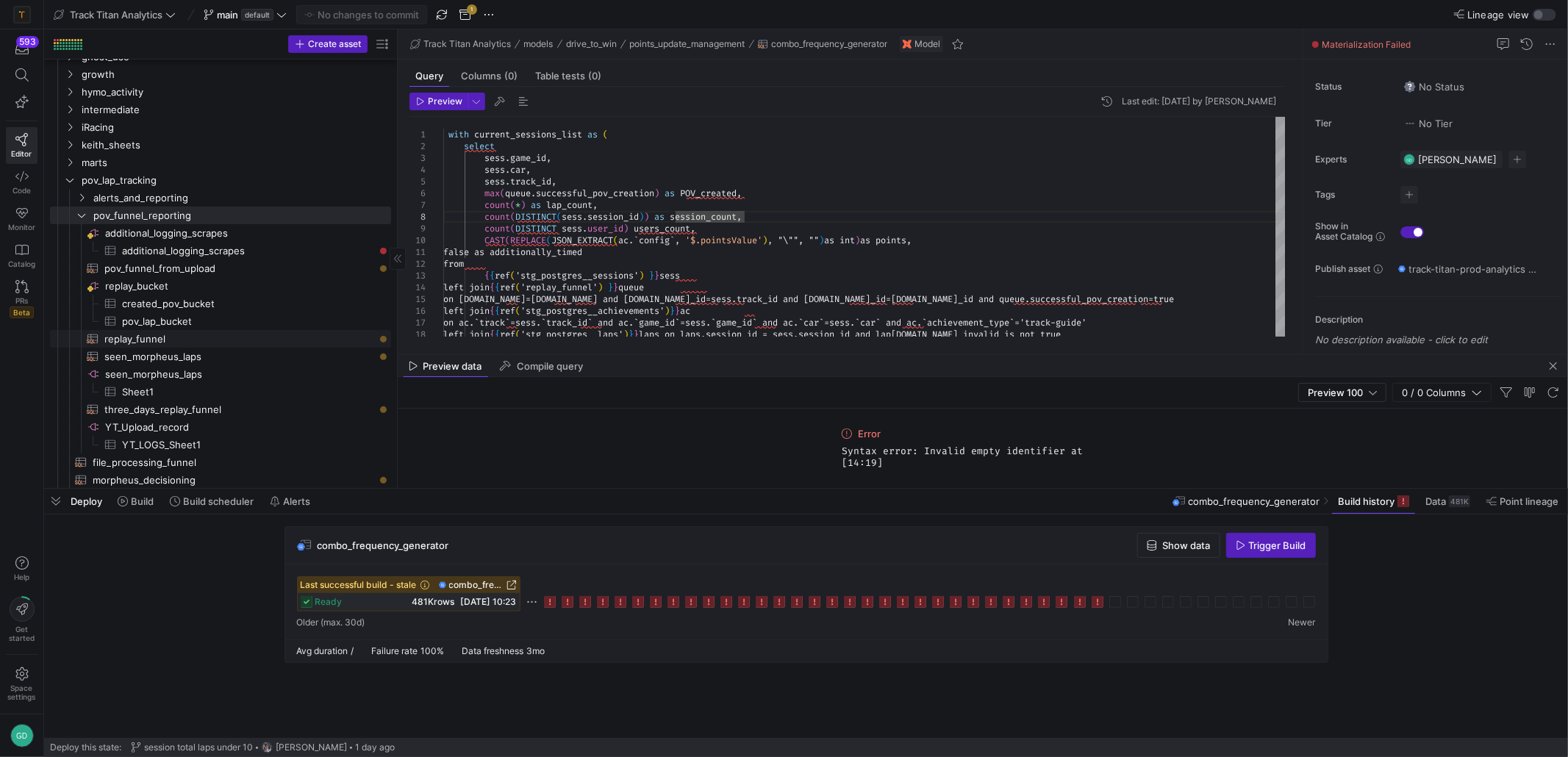
click at [203, 338] on span "replay_funnel​​​​​​​​​​" at bounding box center [239, 339] width 270 height 17
type textarea "with funnel_step_listed as ( SELECT file, date, sessionId, game_id, queue_id, `…"
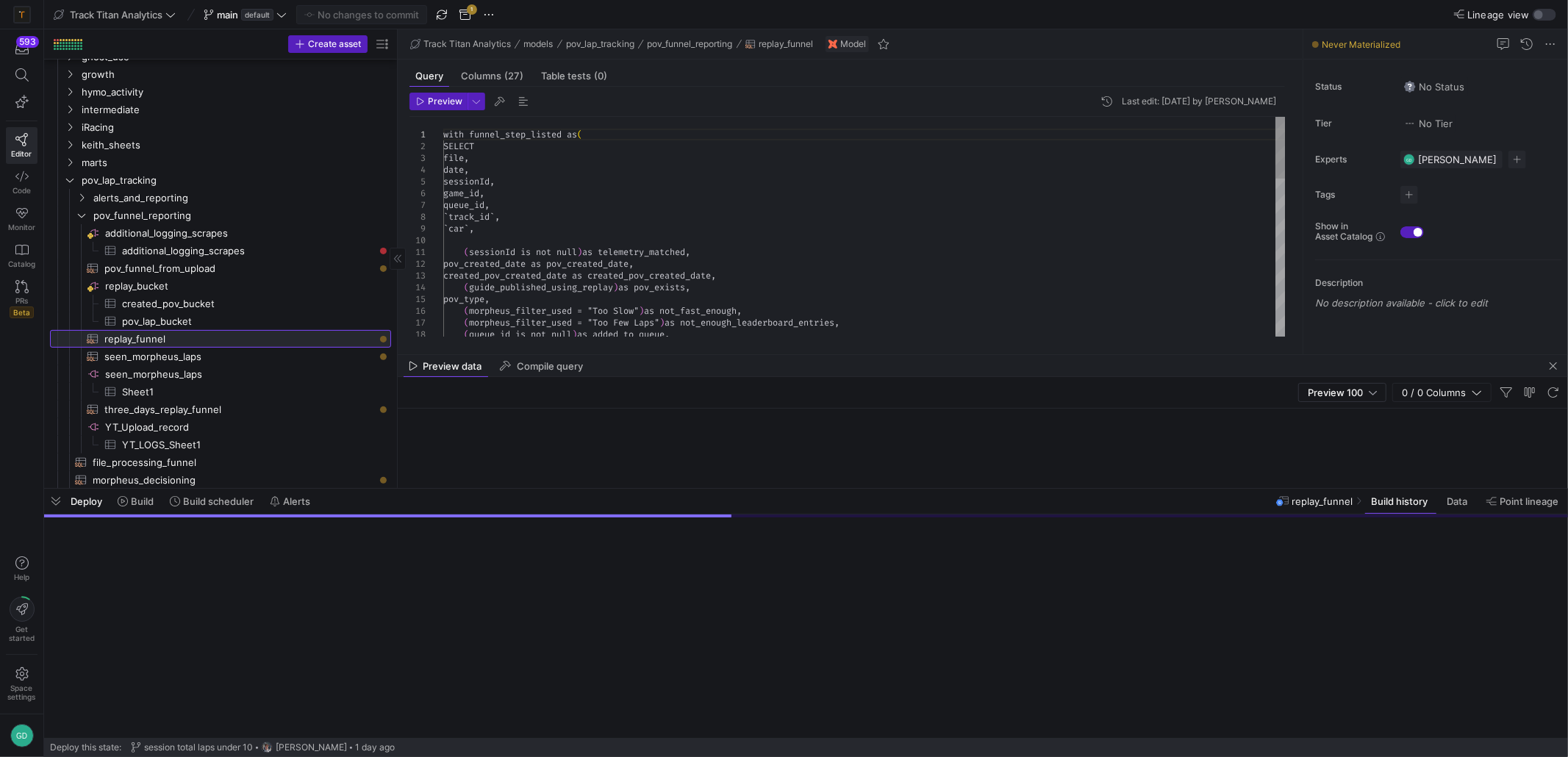
scroll to position [0, 147]
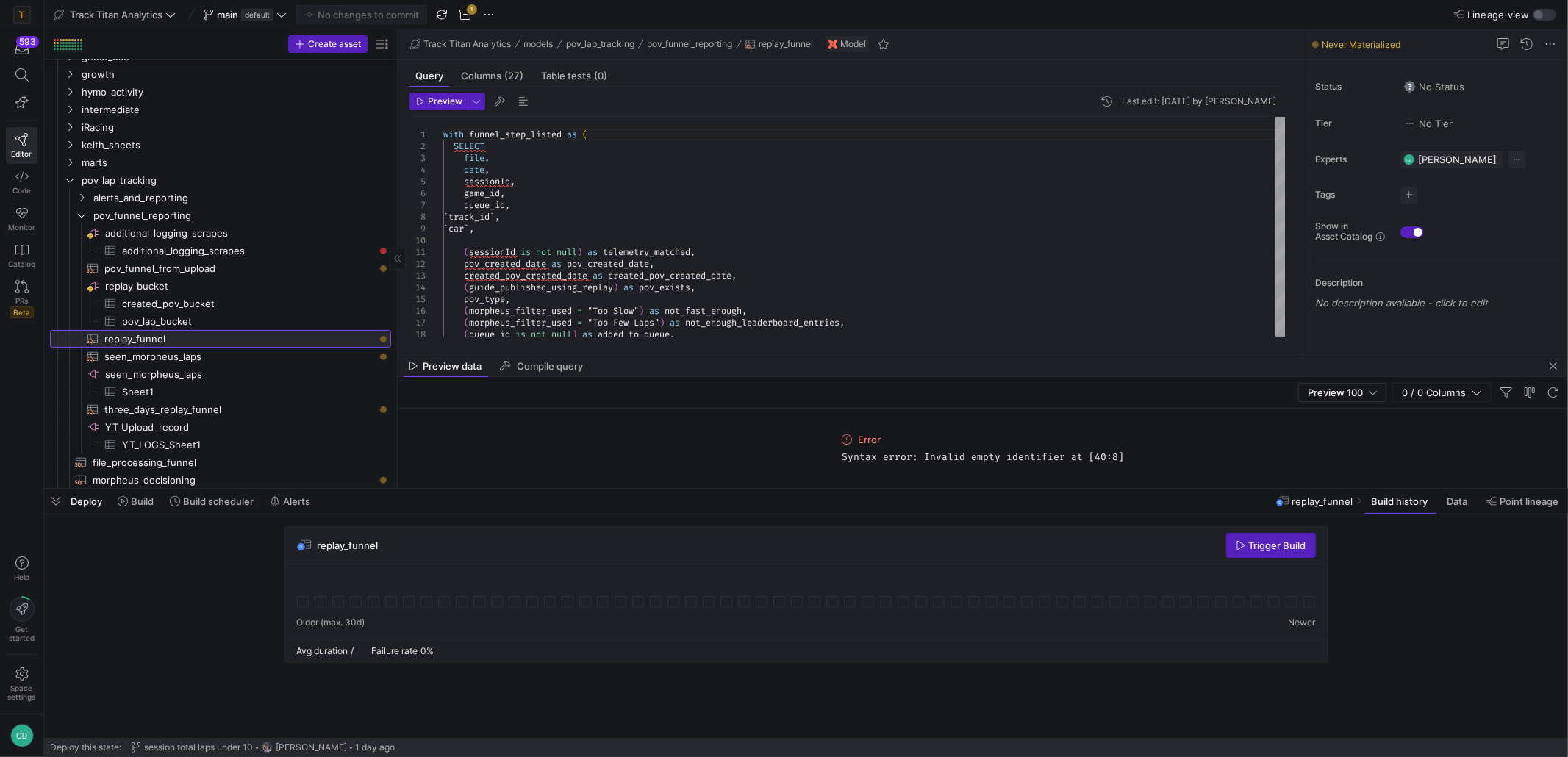
click at [201, 338] on span "replay_funnel​​​​​​​​​​" at bounding box center [239, 339] width 270 height 17
click at [240, 338] on span "replay_funnel​​​​​​​​​​" at bounding box center [239, 339] width 270 height 17
click at [429, 97] on span "Preview" at bounding box center [445, 101] width 35 height 10
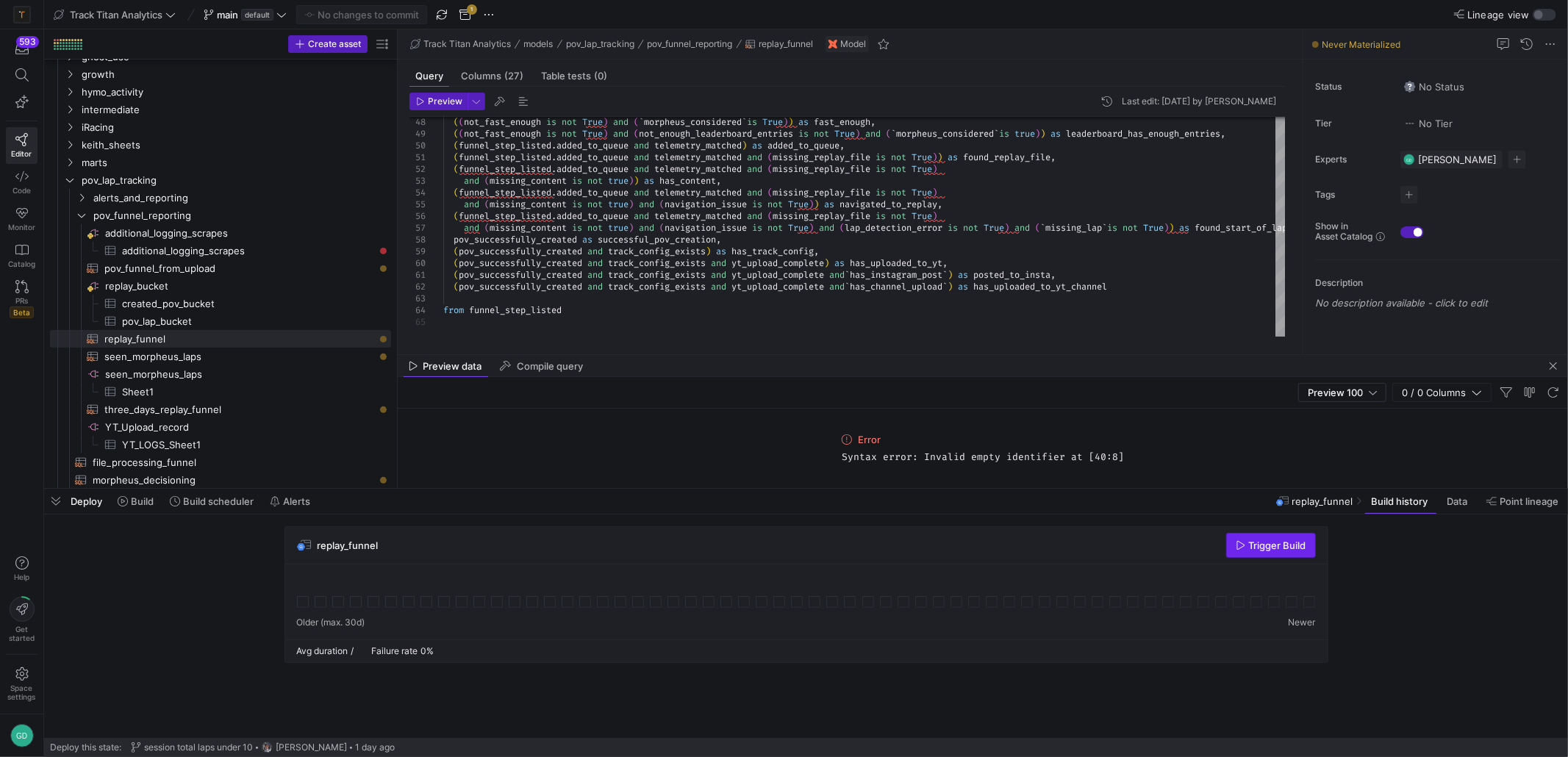
click at [1264, 558] on div "replay_funnel Trigger Build" at bounding box center [806, 545] width 1042 height 38
click at [1256, 545] on span "Trigger Build" at bounding box center [1277, 545] width 57 height 12
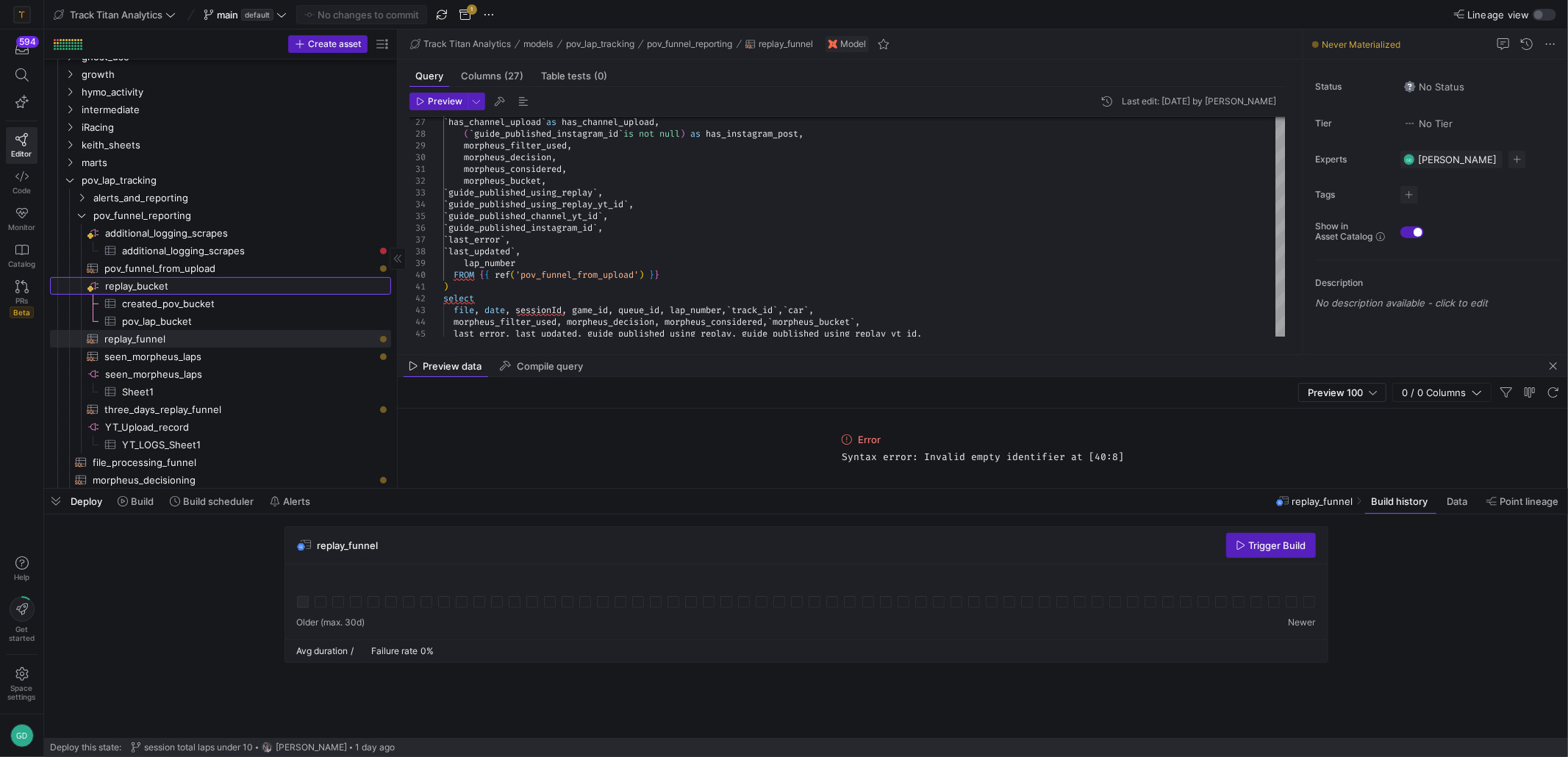
click at [189, 277] on link "replay_bucket​​​​​​​​" at bounding box center [220, 286] width 341 height 18
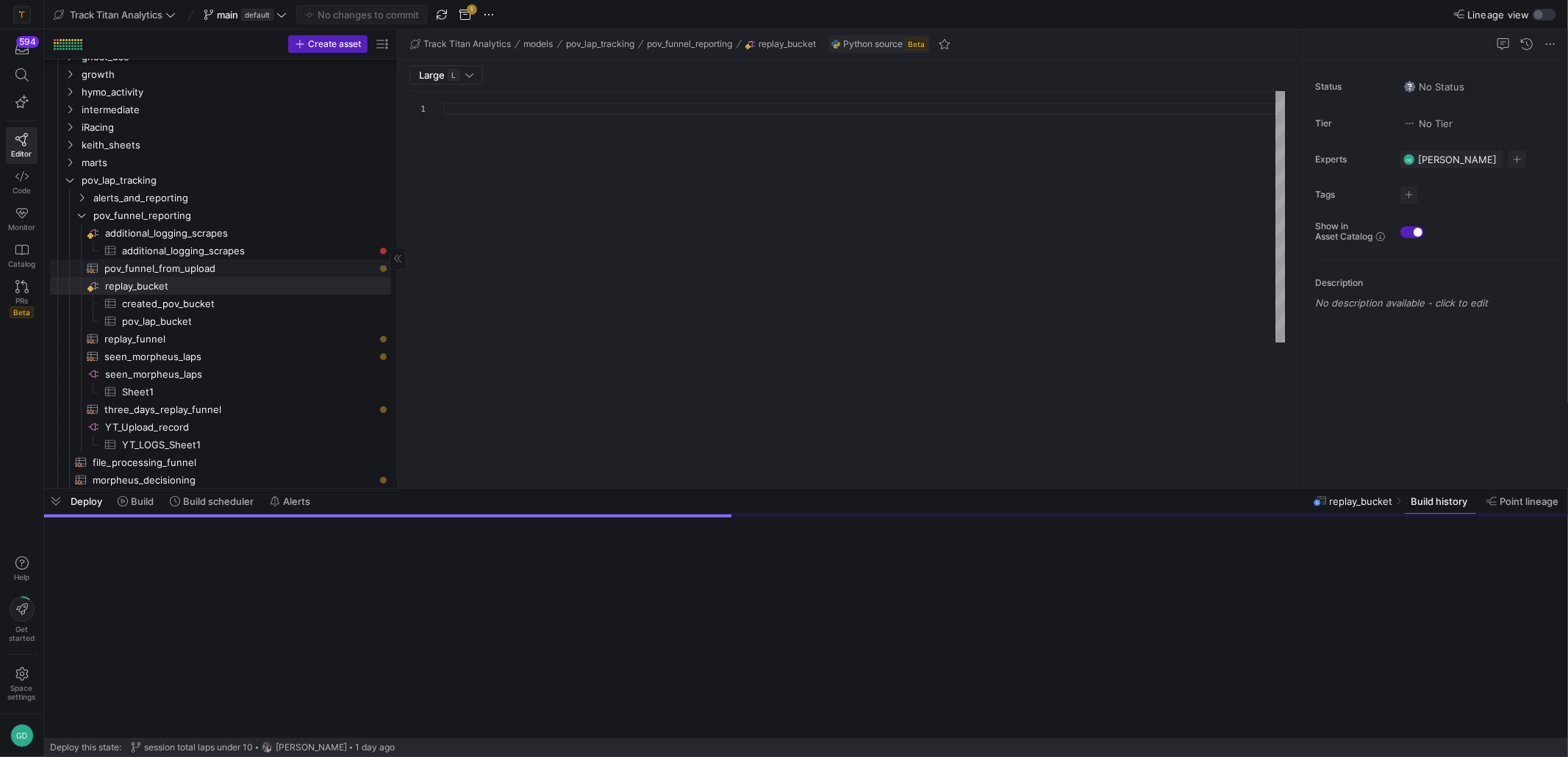
click at [184, 267] on span "pov_funnel_from_upload​​​​​​​​​​" at bounding box center [239, 269] width 270 height 17
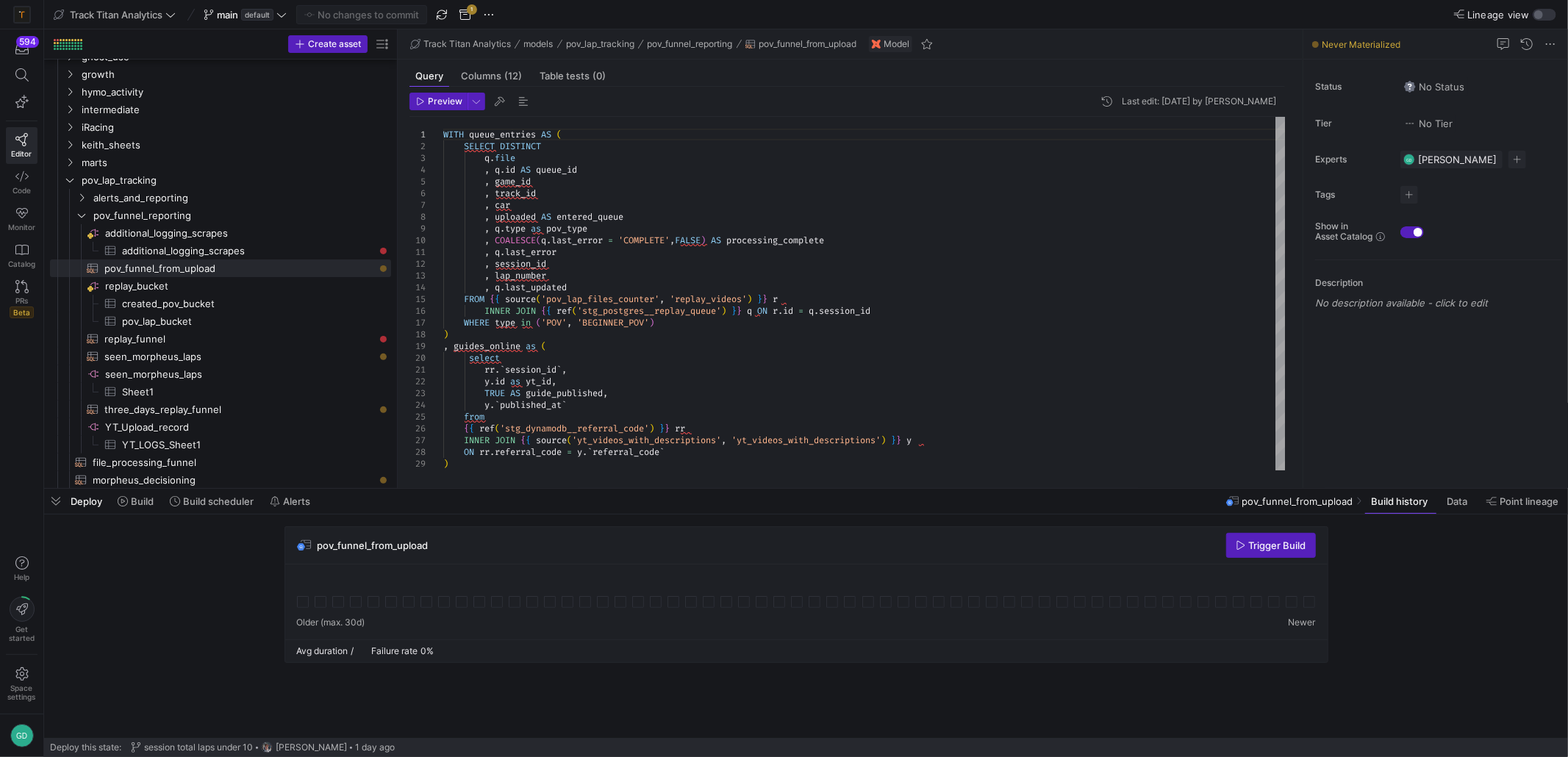
click at [1270, 547] on span "Trigger Build" at bounding box center [1277, 545] width 57 height 12
click at [304, 606] on icon at bounding box center [302, 601] width 12 height 12
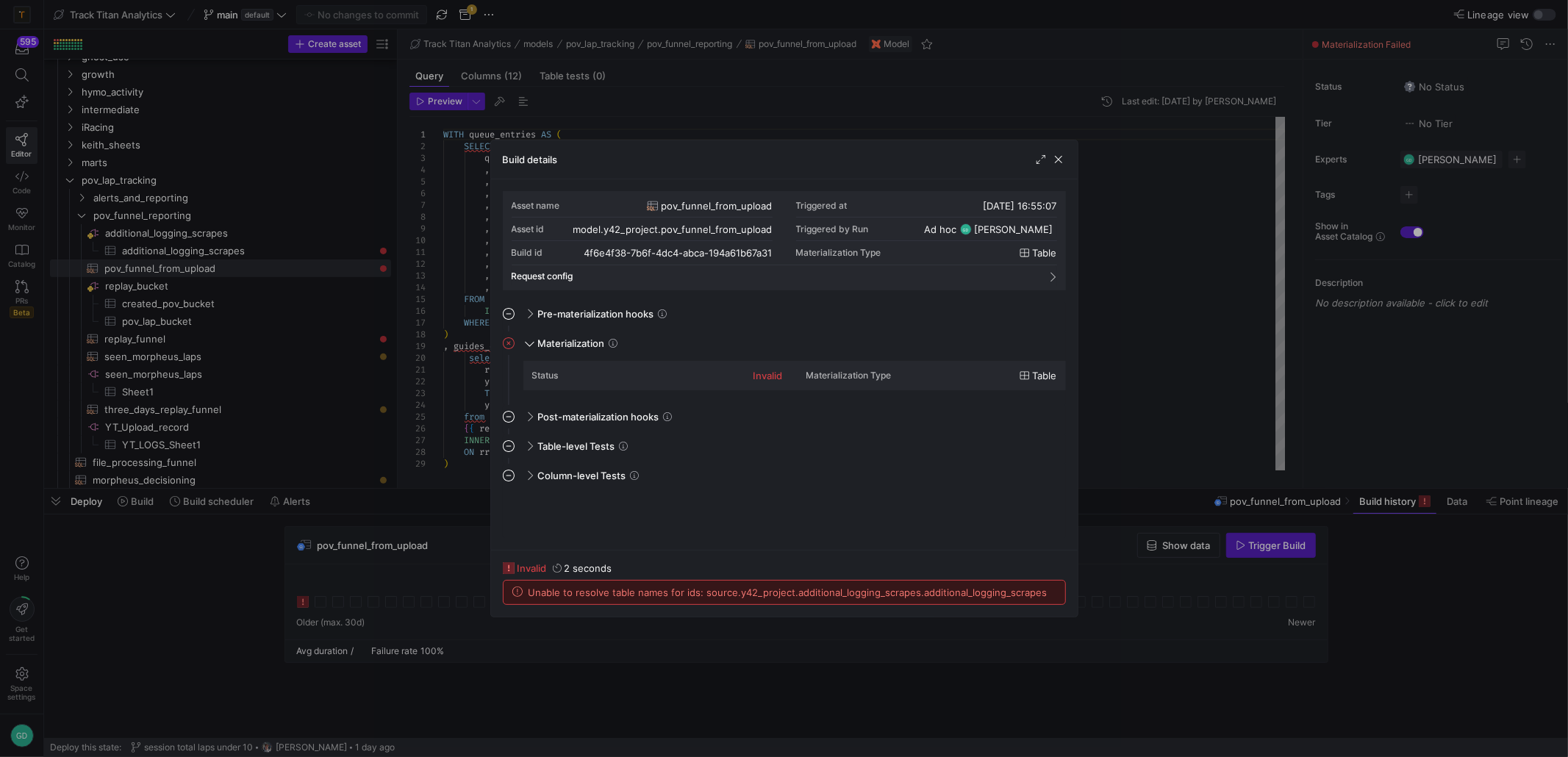
click at [1060, 154] on span "button" at bounding box center [1058, 159] width 15 height 15
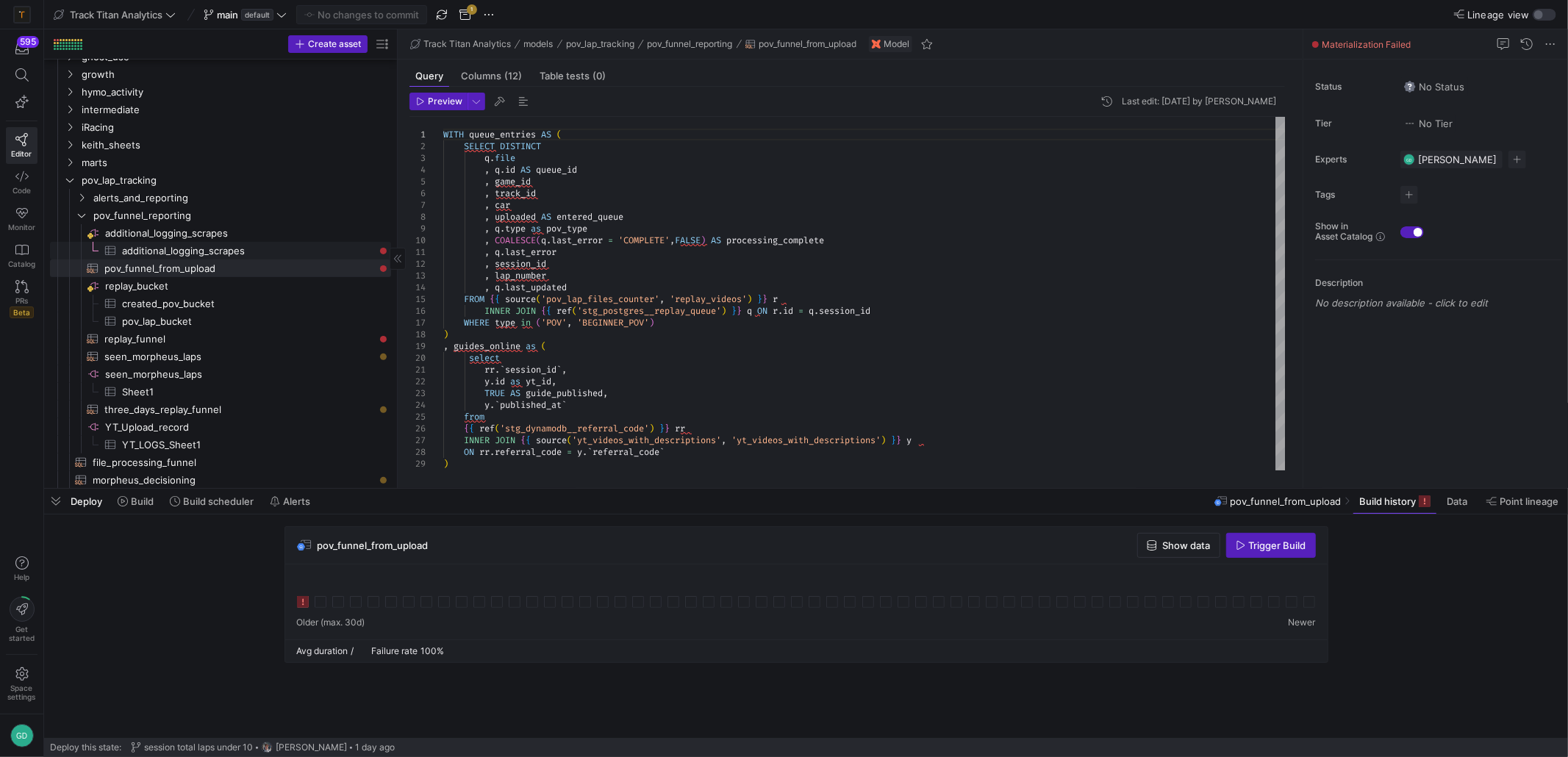
click at [266, 253] on span "additional_logging_scrapes​​​​​​​​​" at bounding box center [248, 251] width 252 height 17
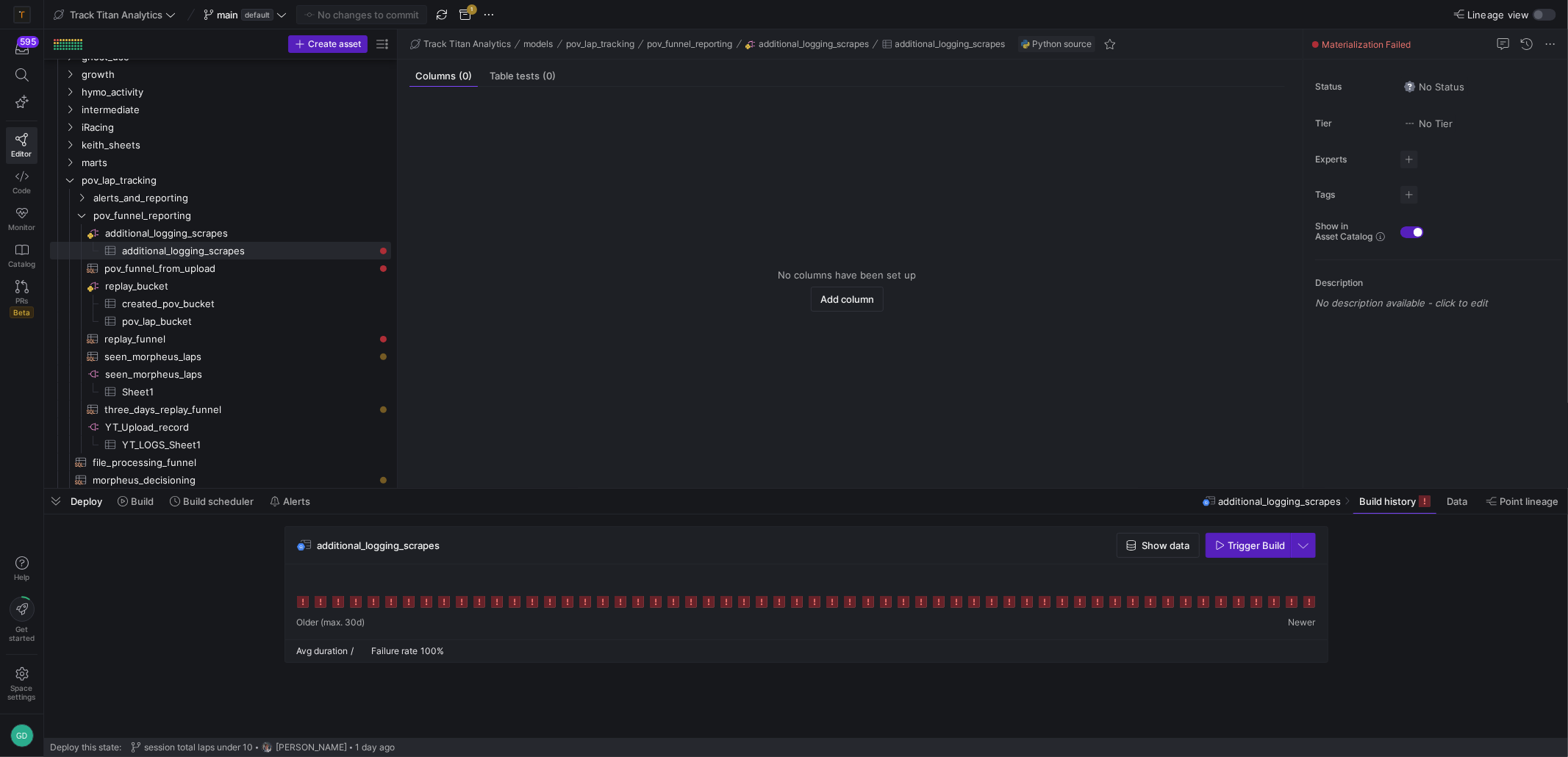
click at [1308, 601] on icon at bounding box center [1308, 601] width 12 height 12
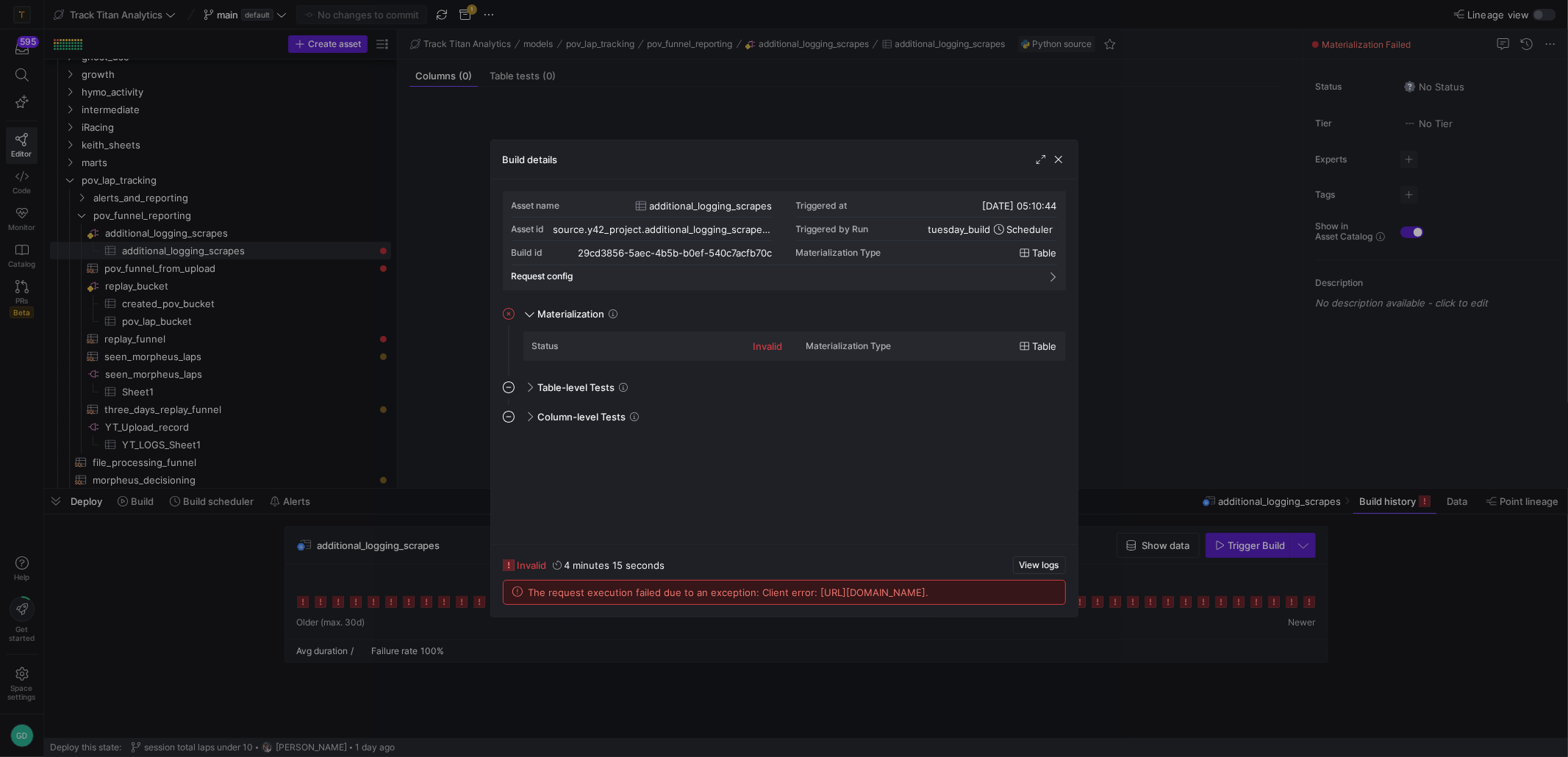
click at [1070, 156] on div "Build details" at bounding box center [784, 160] width 587 height 39
click at [1060, 158] on span "button" at bounding box center [1058, 159] width 15 height 15
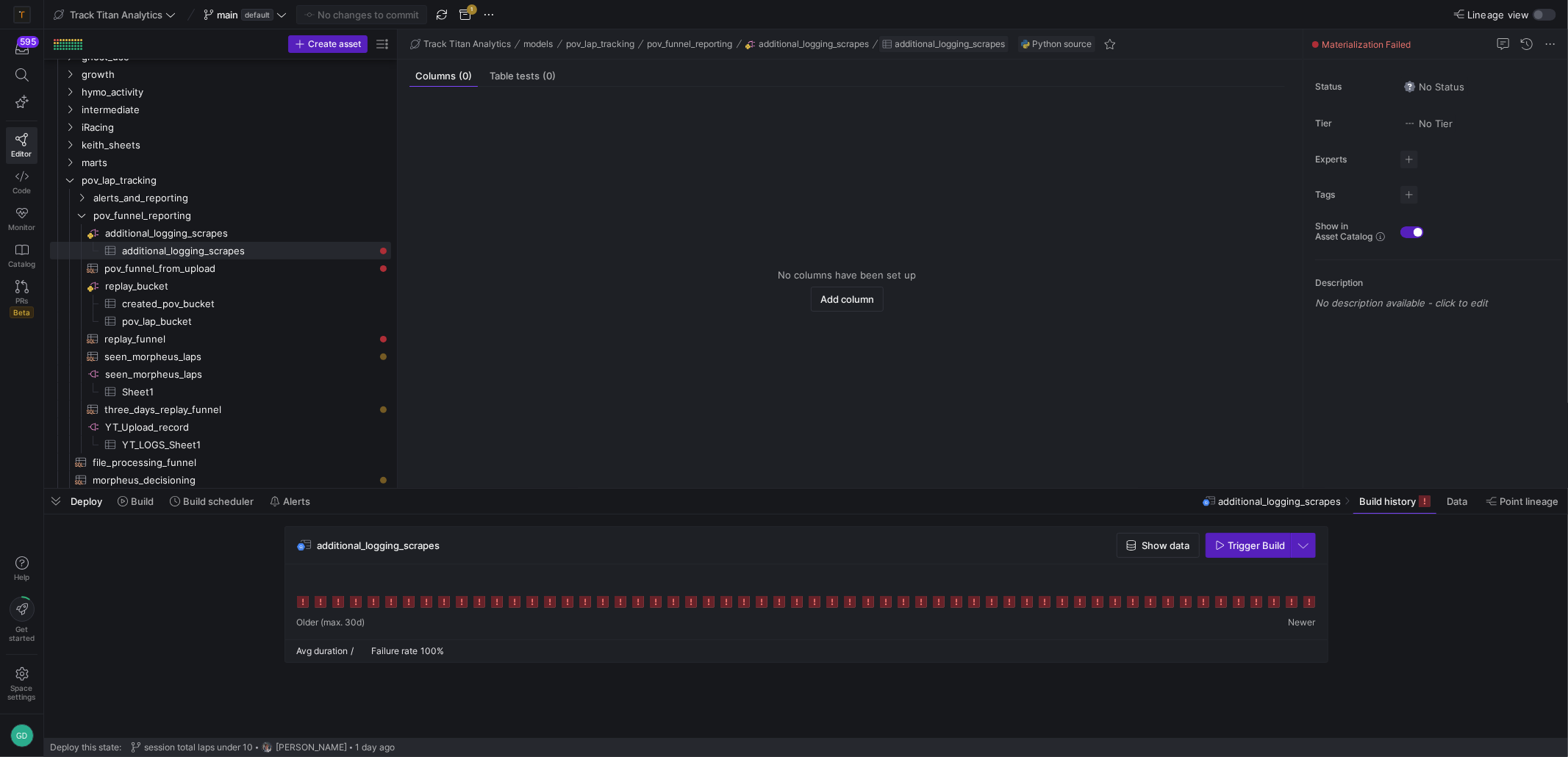
click at [978, 53] on div "Track Titan Analytics models pov_lap_tracking pov_funnel_reporting additional_l…" at bounding box center [850, 44] width 905 height 30
click at [978, 47] on span "additional_logging_scrapes" at bounding box center [951, 43] width 111 height 10
click at [948, 42] on span "additional_logging_scrapes" at bounding box center [951, 43] width 111 height 10
click at [834, 45] on span "additional_logging_scrapes" at bounding box center [814, 43] width 111 height 10
click at [223, 239] on span "additional_logging_scrapes​​​​​​​​" at bounding box center [247, 233] width 284 height 17
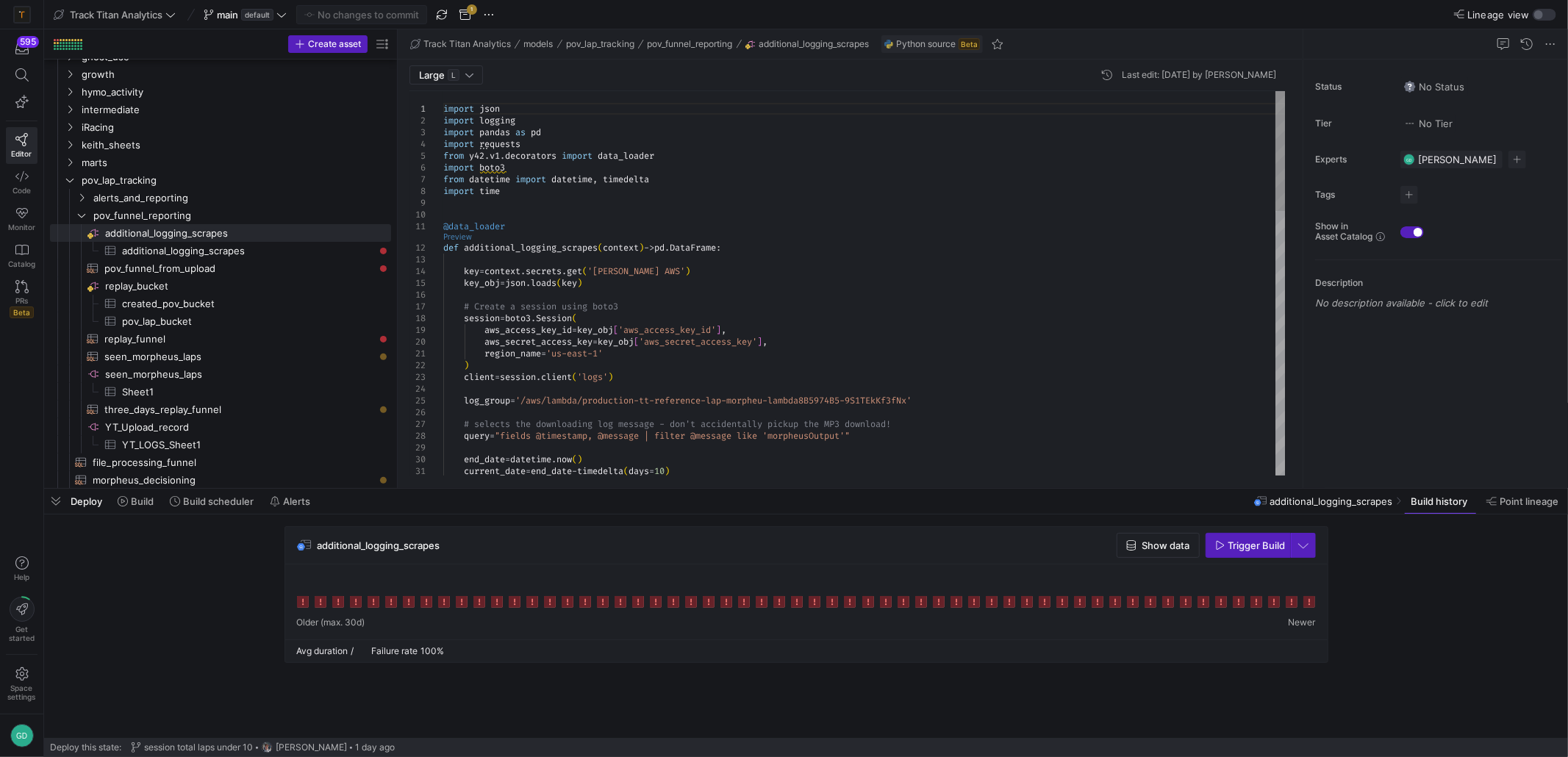
click at [454, 239] on link "Preview" at bounding box center [457, 237] width 29 height 8
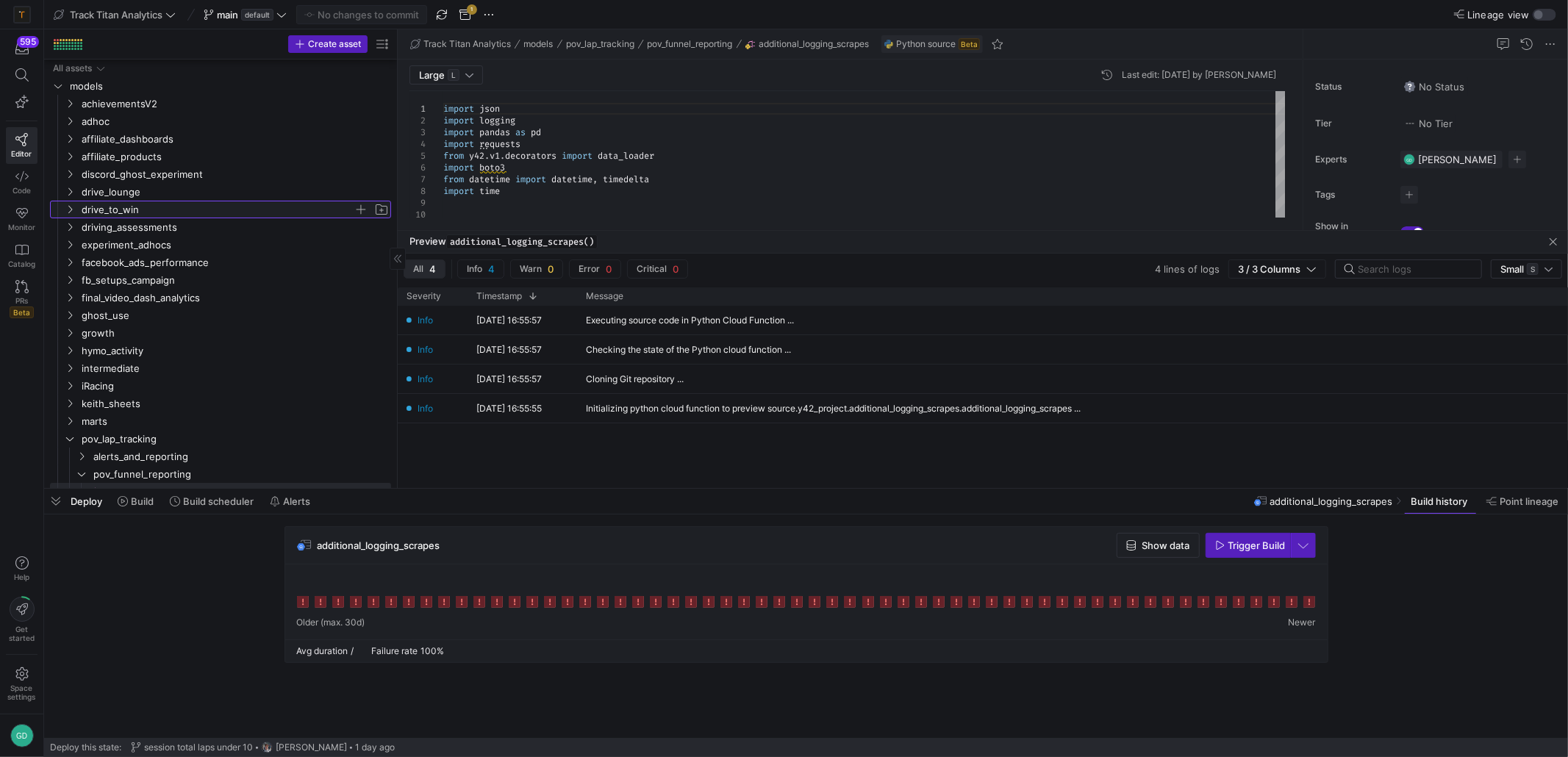
click at [68, 207] on icon "Press SPACE to select this row." at bounding box center [70, 209] width 10 height 8
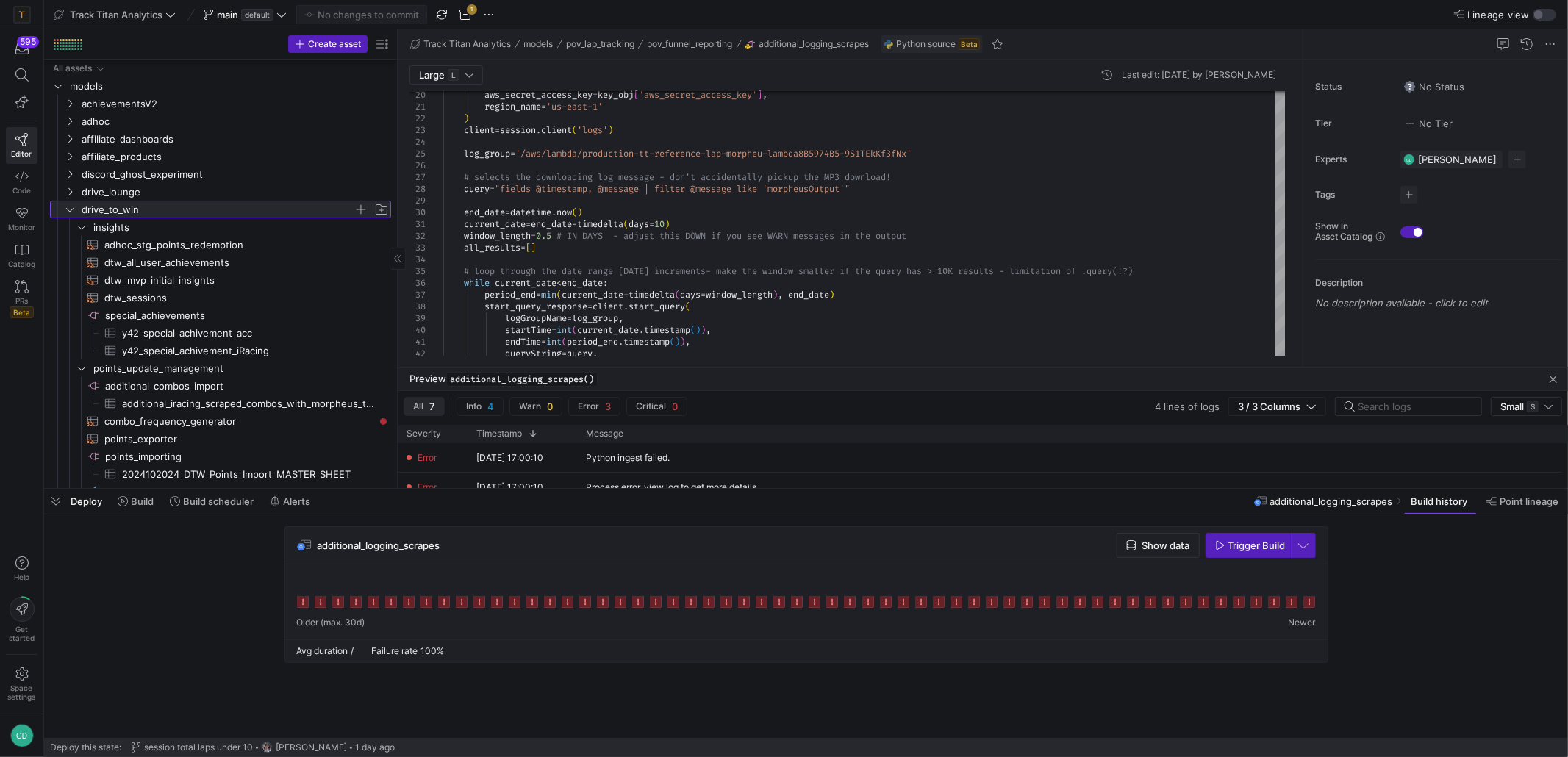
drag, startPoint x: 784, startPoint y: 229, endPoint x: 777, endPoint y: 362, distance: 133.2
click at [777, 368] on div at bounding box center [983, 368] width 1170 height 1
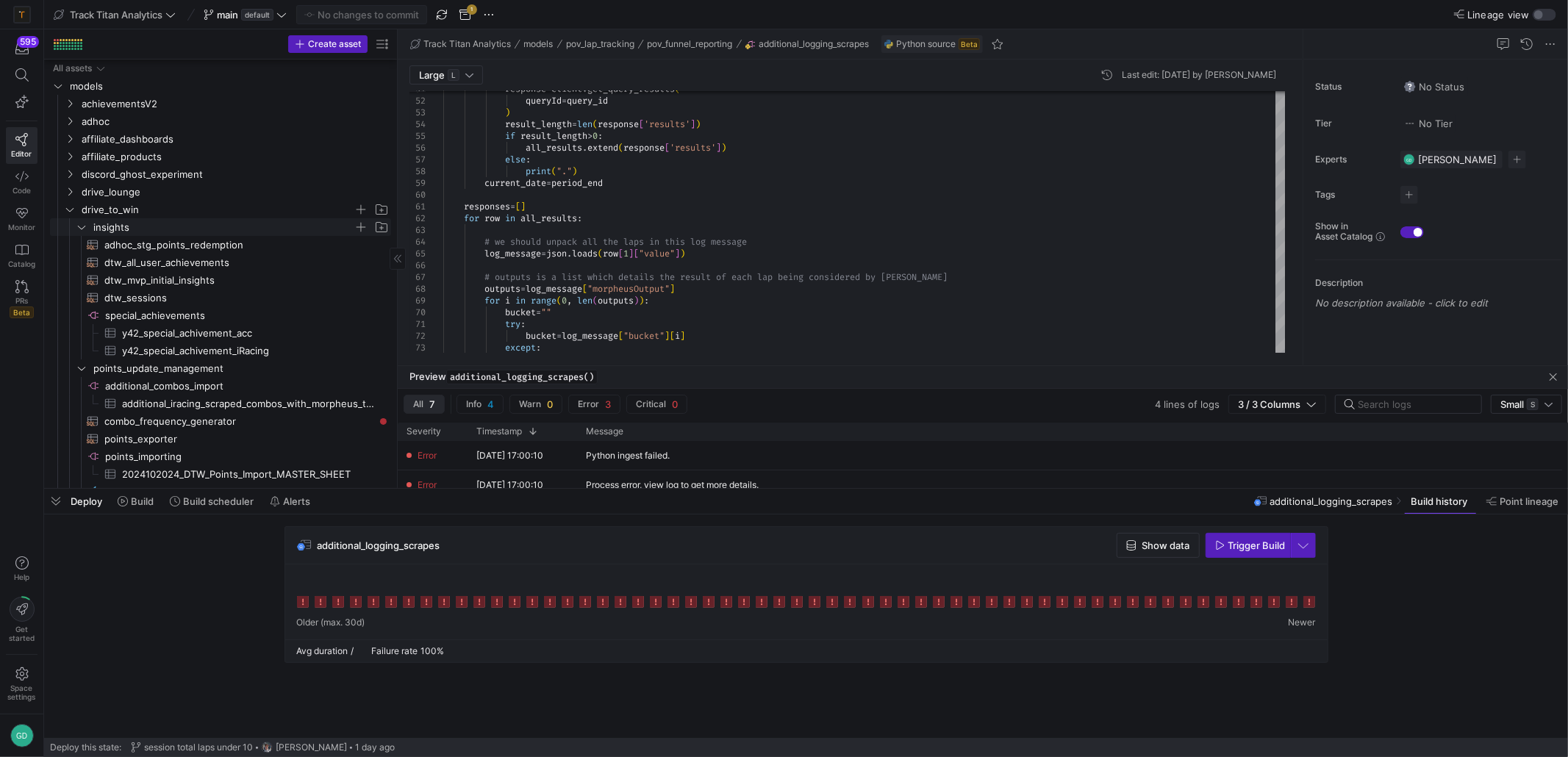
click at [77, 226] on icon "Press SPACE to select this row." at bounding box center [81, 226] width 10 height 8
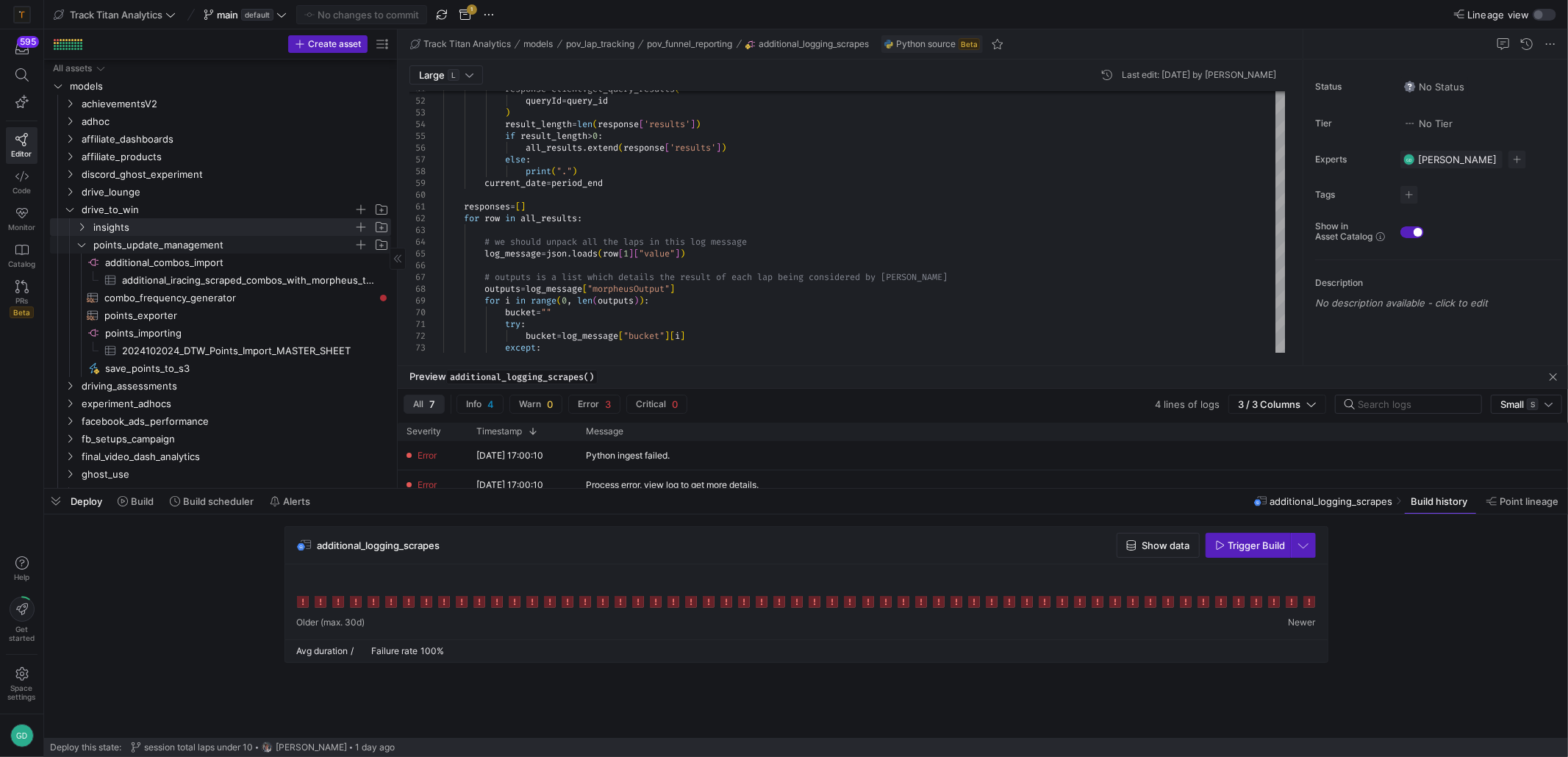
click at [83, 249] on y42-icon "Press SPACE to select this row." at bounding box center [81, 244] width 12 height 12
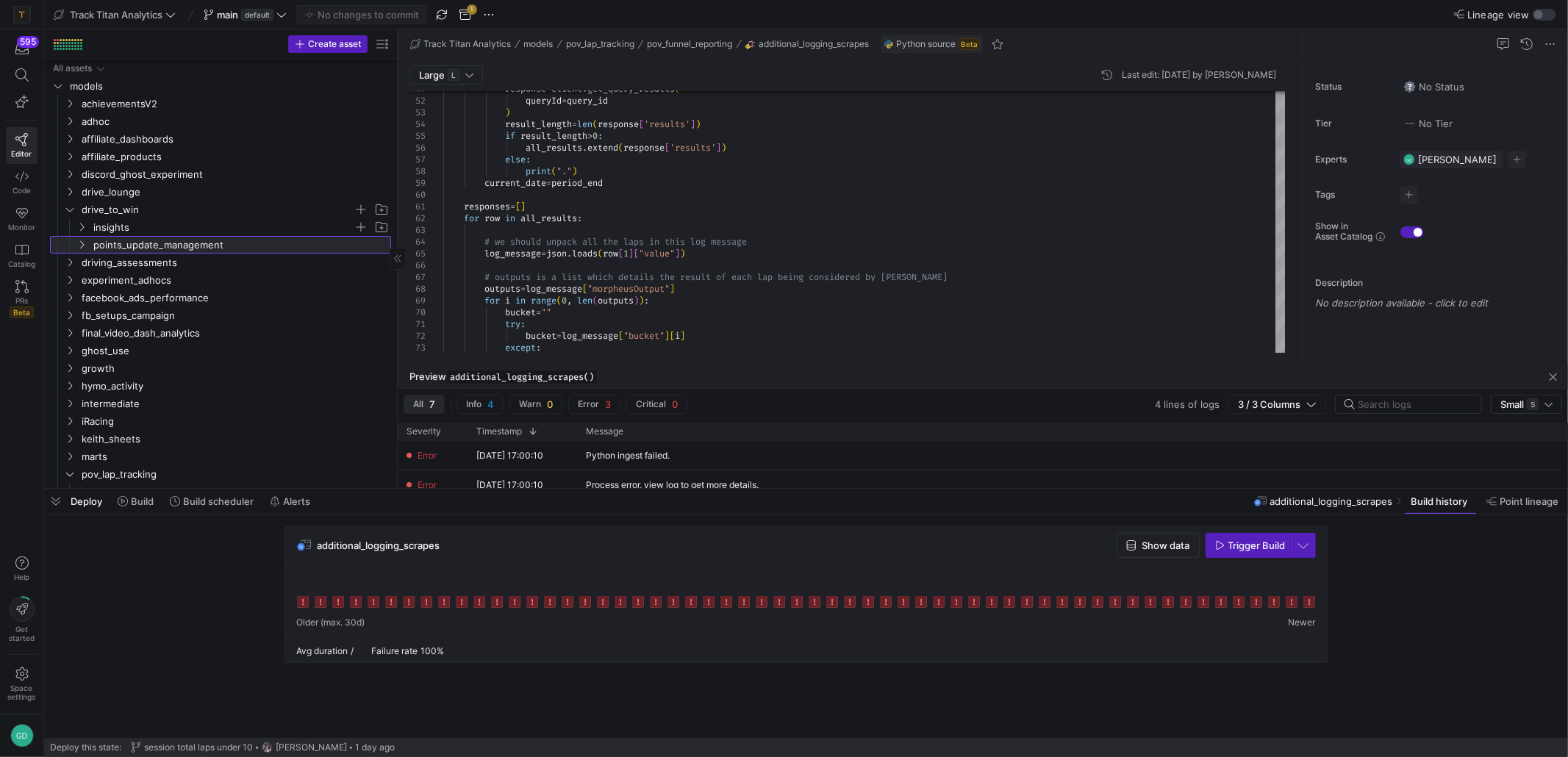
click at [76, 236] on link "points_update_management" at bounding box center [220, 244] width 341 height 18
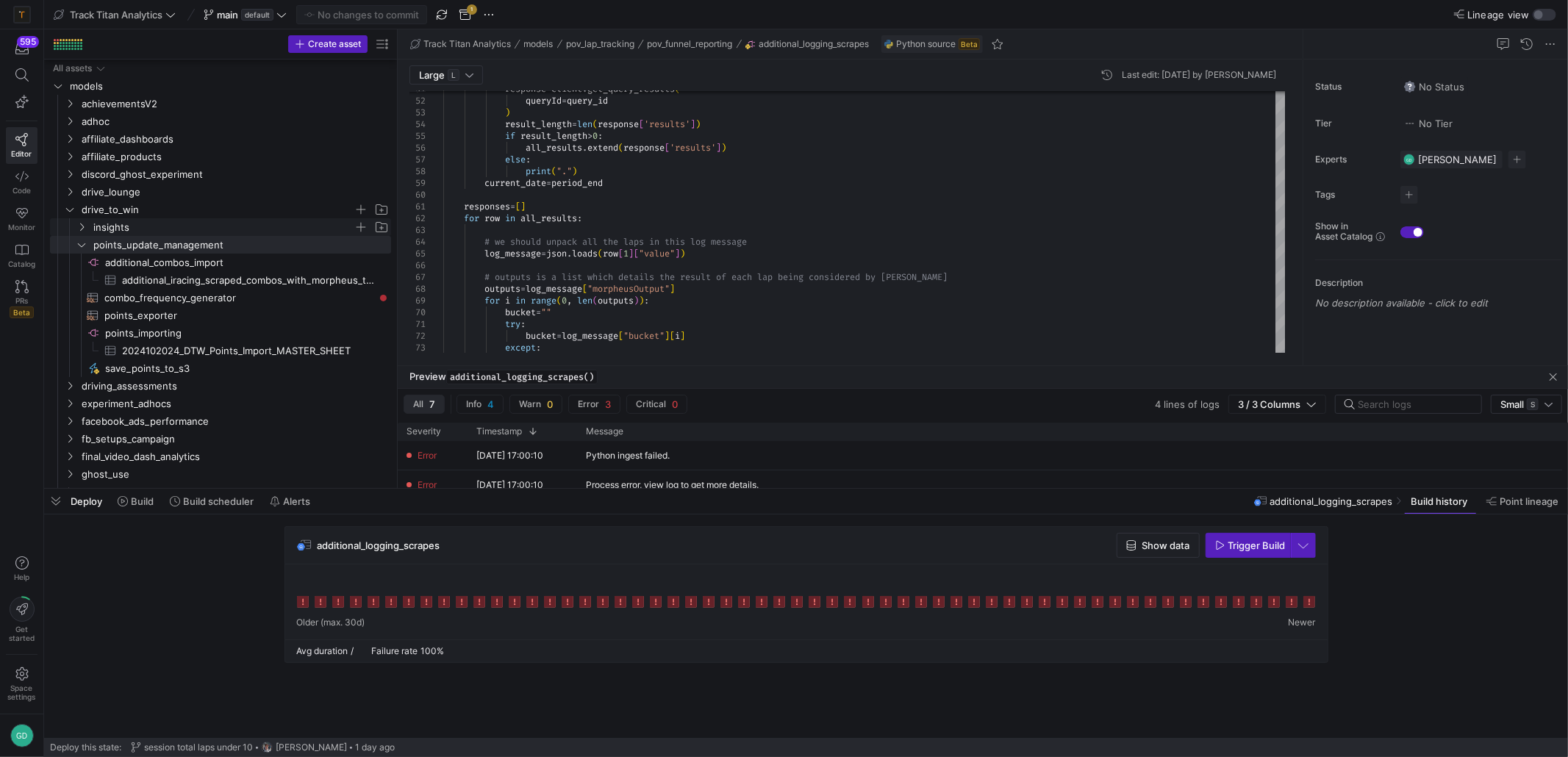
click at [69, 220] on div "Press SPACE to select this row." at bounding box center [62, 227] width 23 height 18
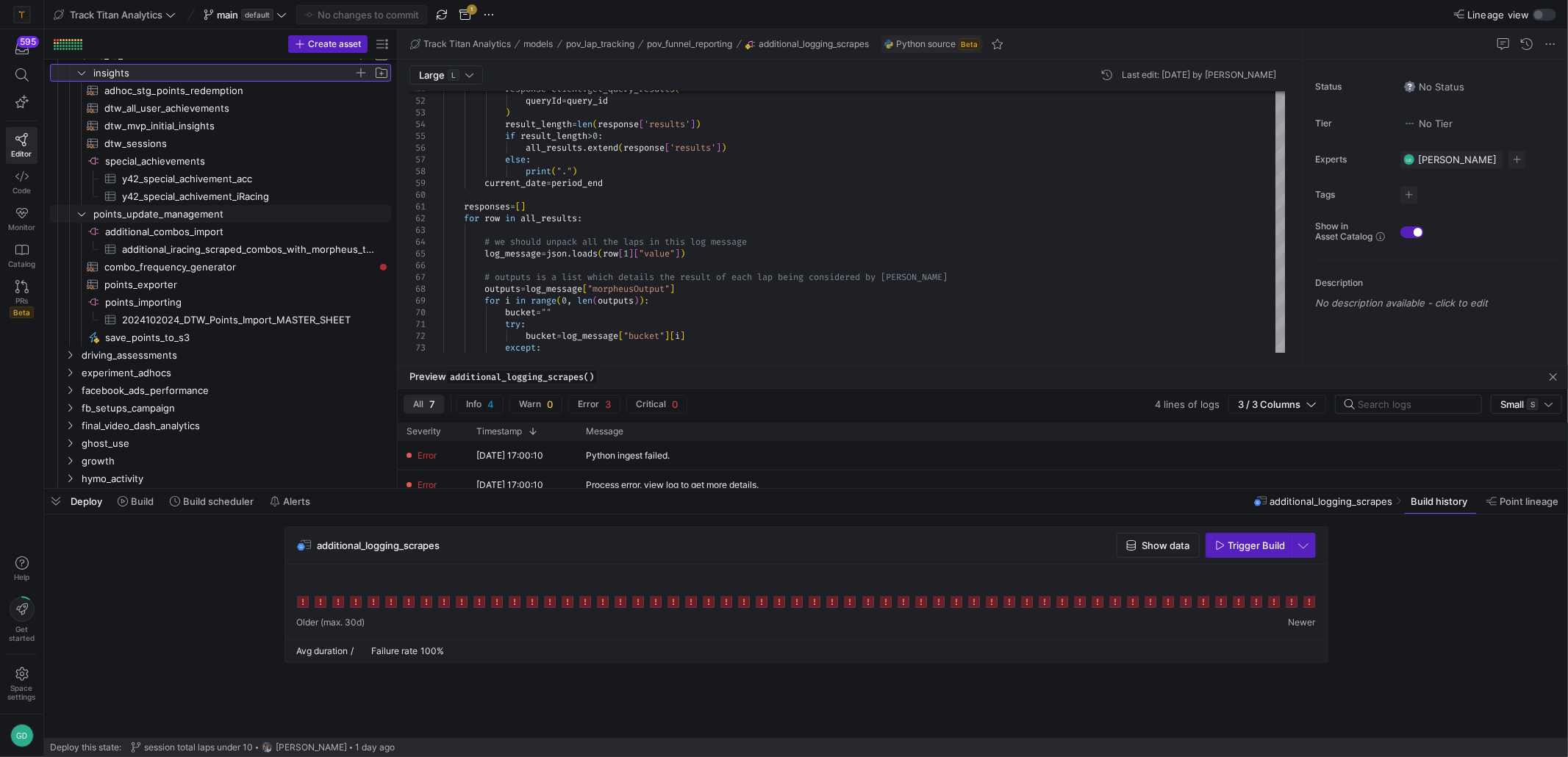
scroll to position [182, 0]
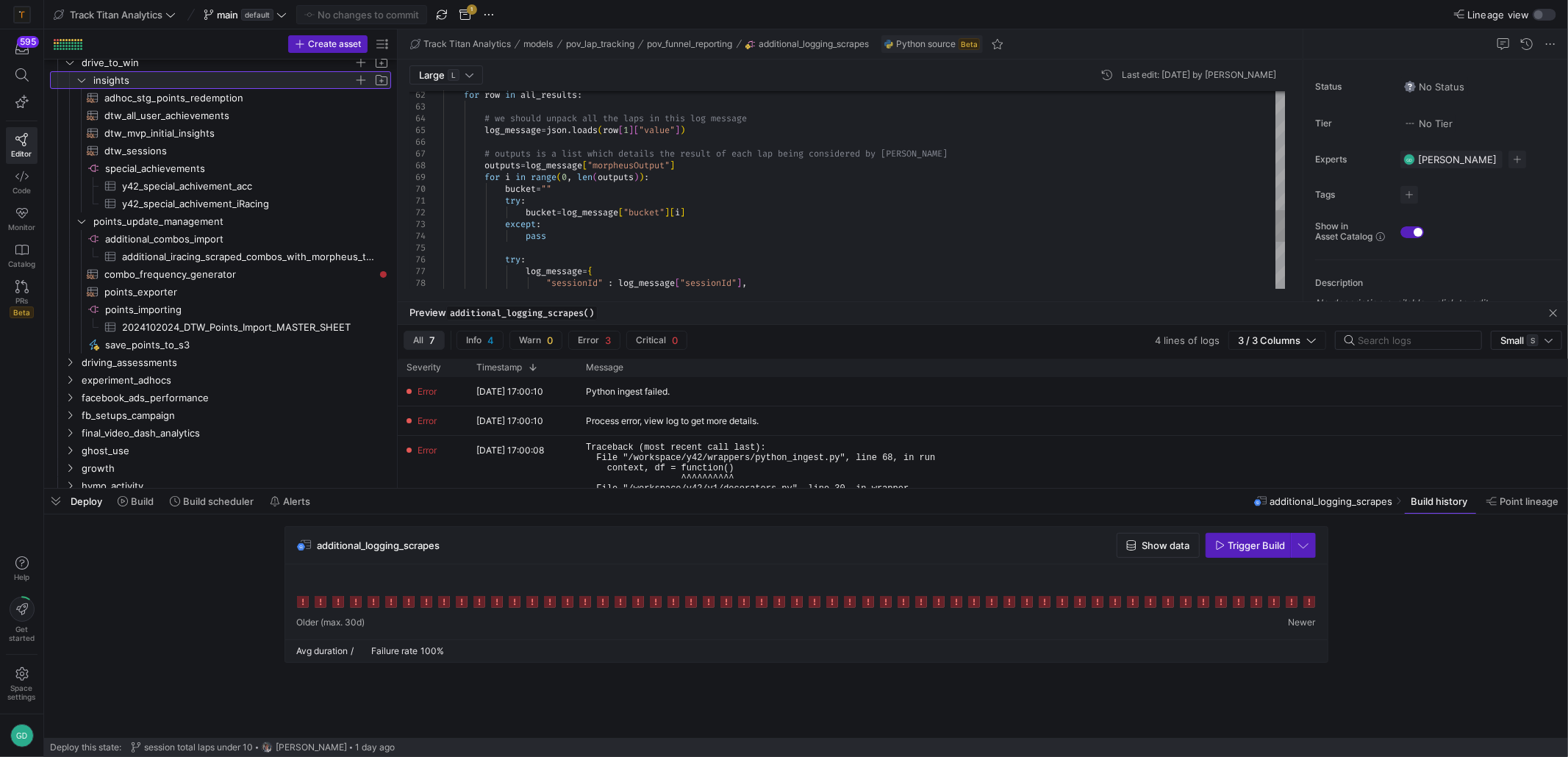
drag, startPoint x: 731, startPoint y: 364, endPoint x: 723, endPoint y: 300, distance: 64.5
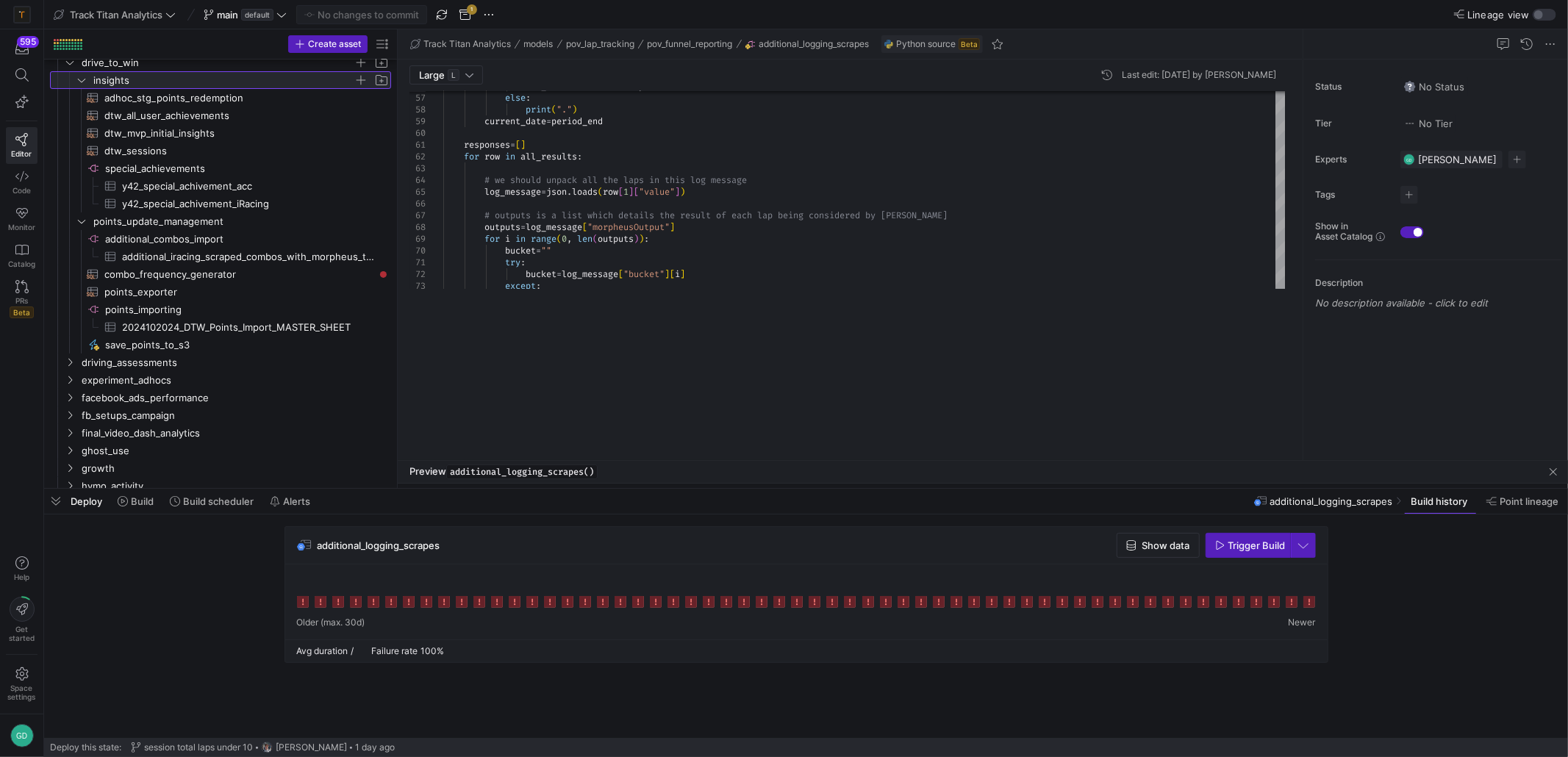
drag, startPoint x: 686, startPoint y: 301, endPoint x: 681, endPoint y: 419, distance: 118.1
click at [685, 460] on div at bounding box center [983, 460] width 1170 height 1
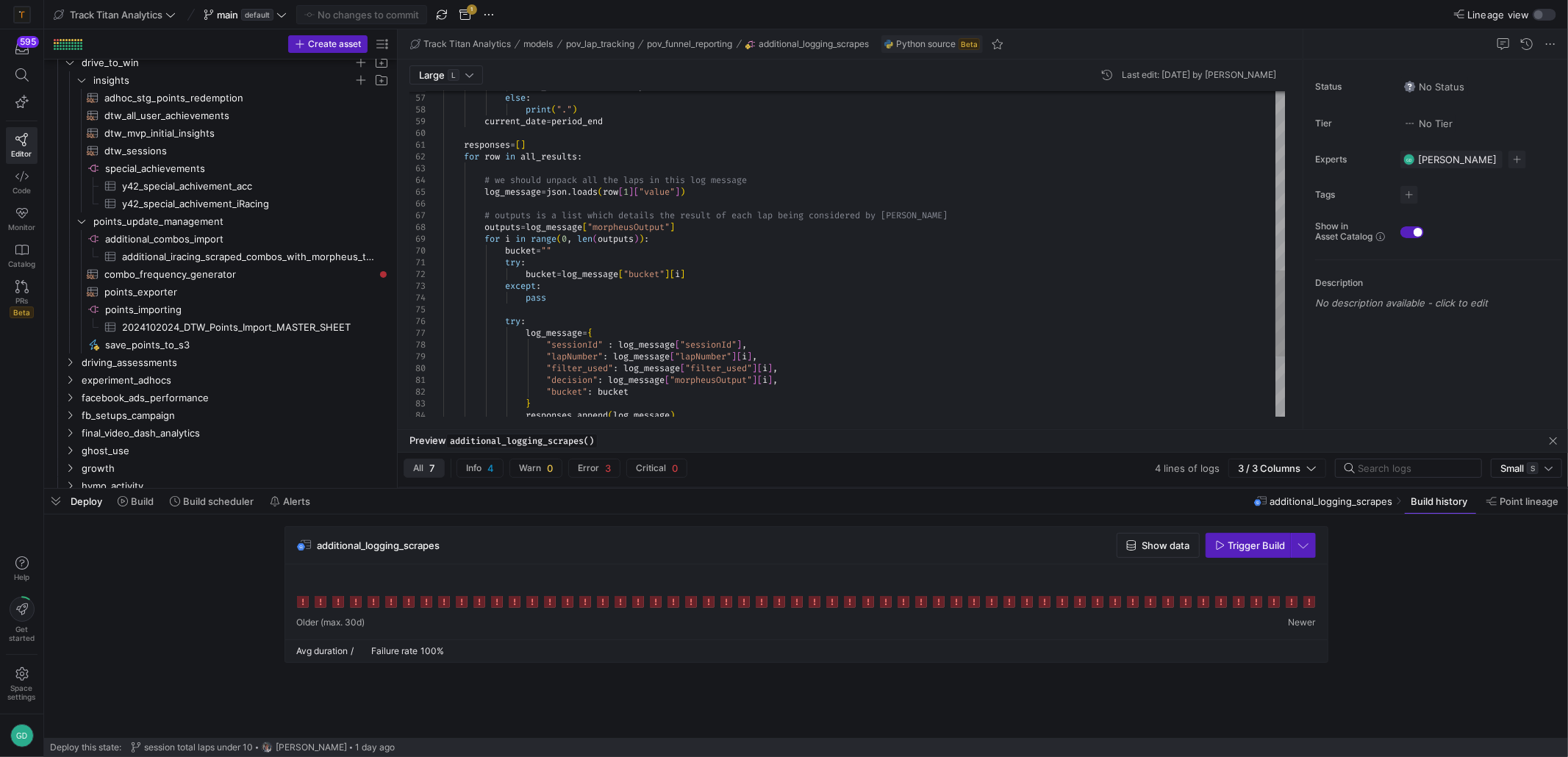
click at [719, 233] on div "# outputs is a list which details the result of ea ch lap being considered by m…" at bounding box center [865, 28] width 842 height 1232
click at [1256, 546] on span "Trigger Build" at bounding box center [1257, 545] width 57 height 12
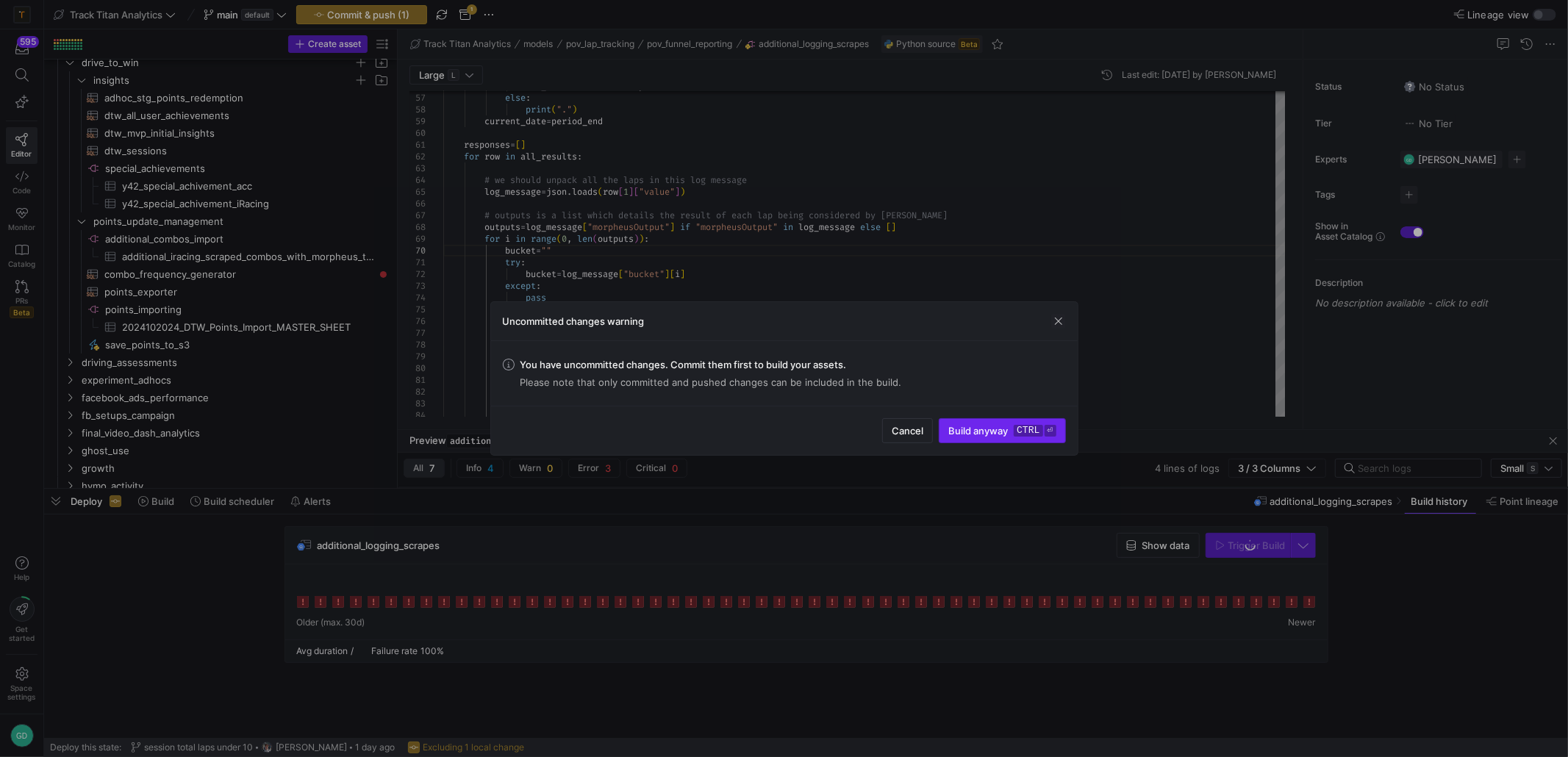
click at [970, 422] on span "submit" at bounding box center [1002, 430] width 125 height 23
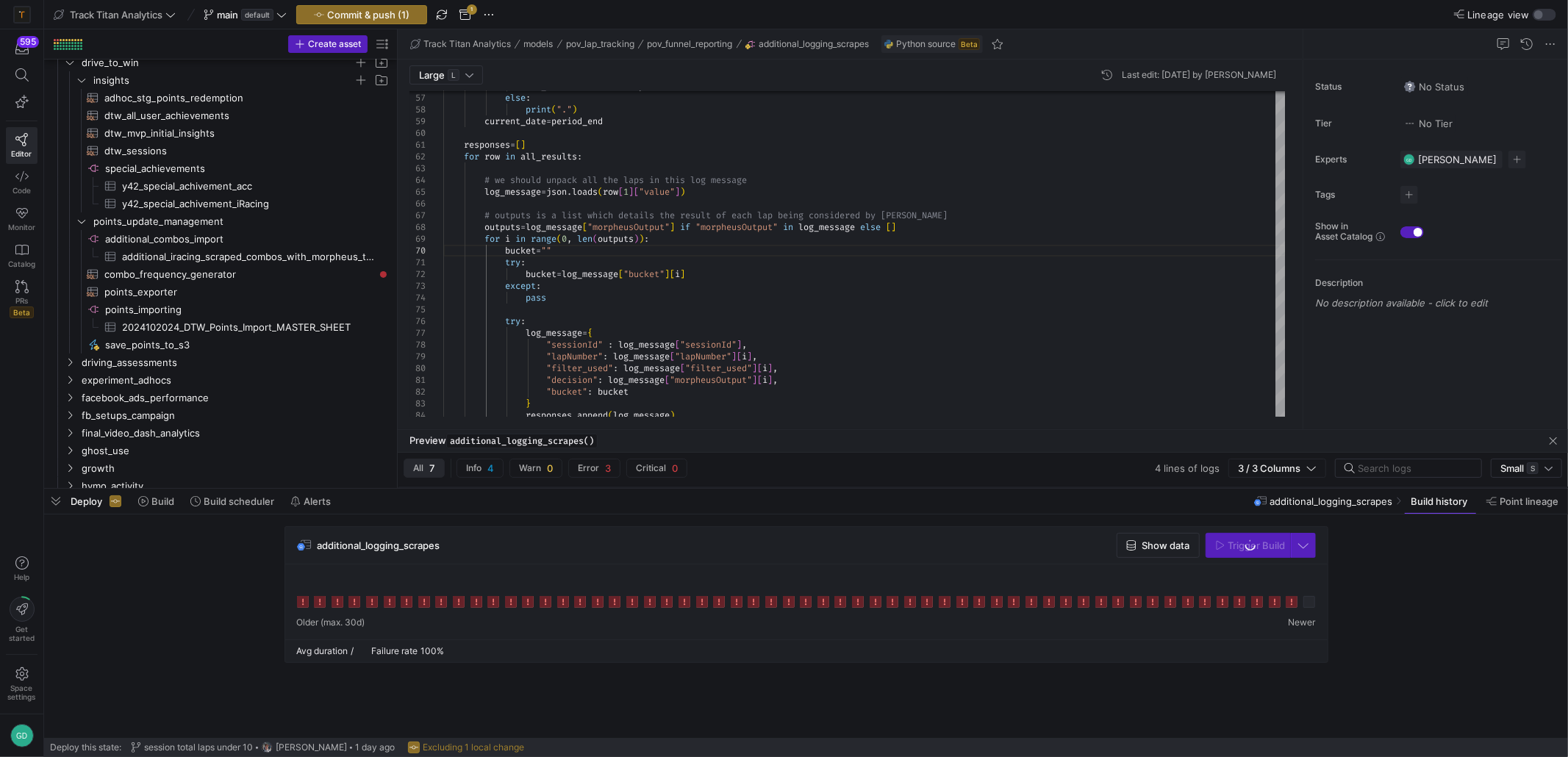
type textarea "try: bucket = log_message["bucket"][i] except: pass try: log_message = { "sessi…"
drag, startPoint x: 956, startPoint y: 297, endPoint x: 930, endPoint y: 294, distance: 26.2
click at [956, 297] on div "# outputs is a list which details the result of ea ch lap being considered by m…" at bounding box center [865, 28] width 842 height 1232
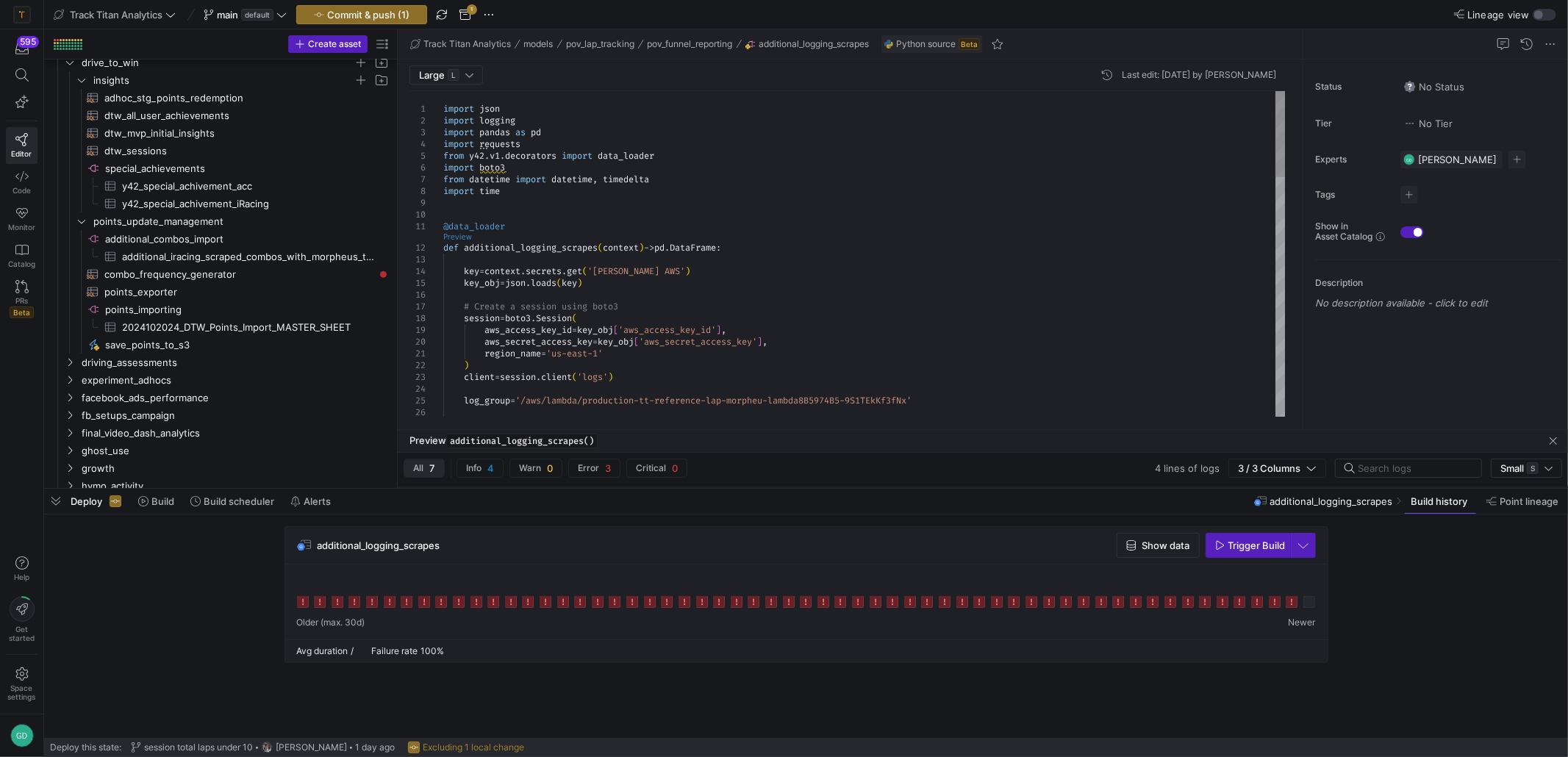
click at [454, 239] on link "Preview" at bounding box center [457, 237] width 29 height 8
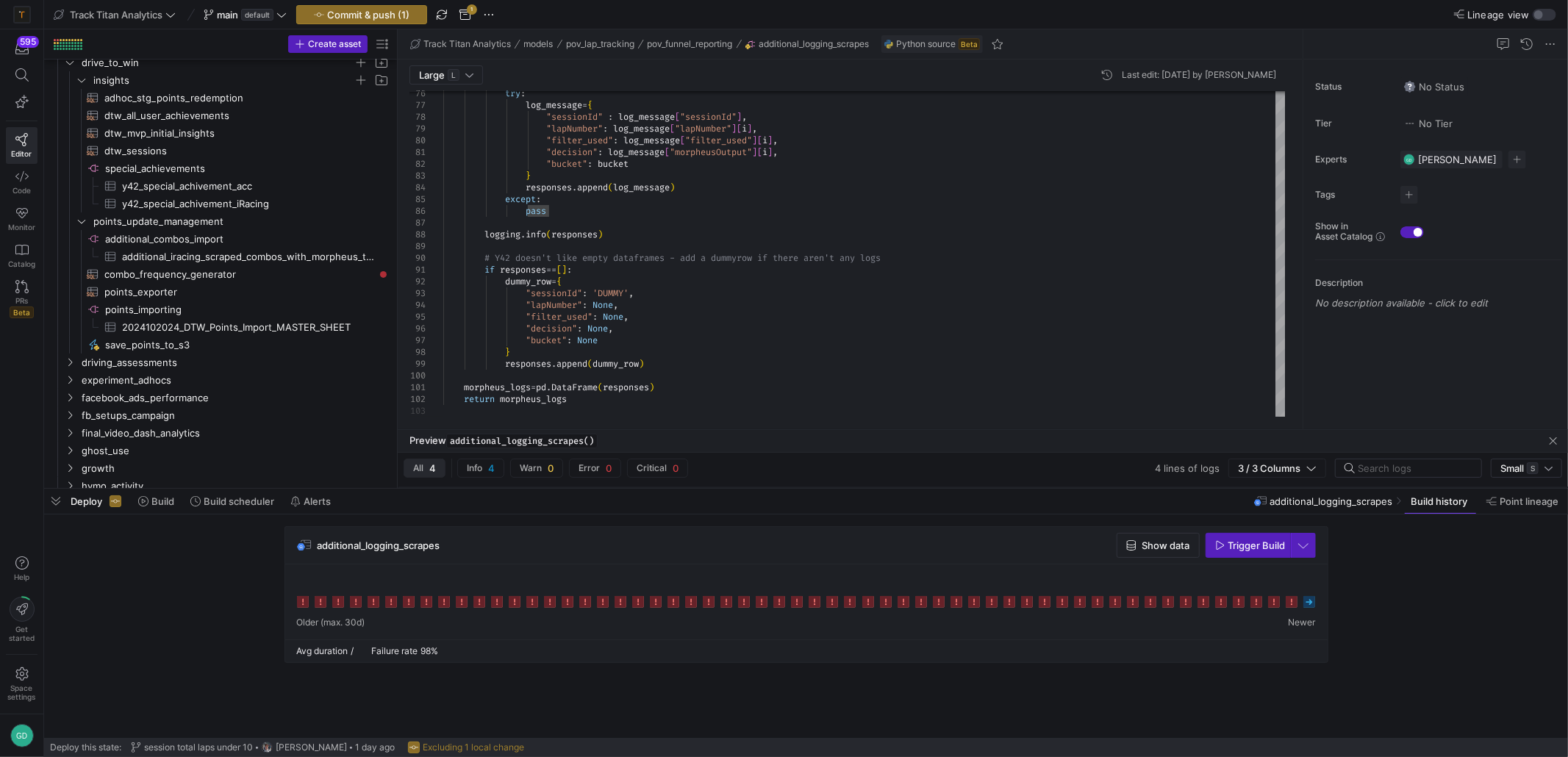
click at [835, 450] on div "Preview additional_logging_scrapes()" at bounding box center [983, 440] width 1170 height 22
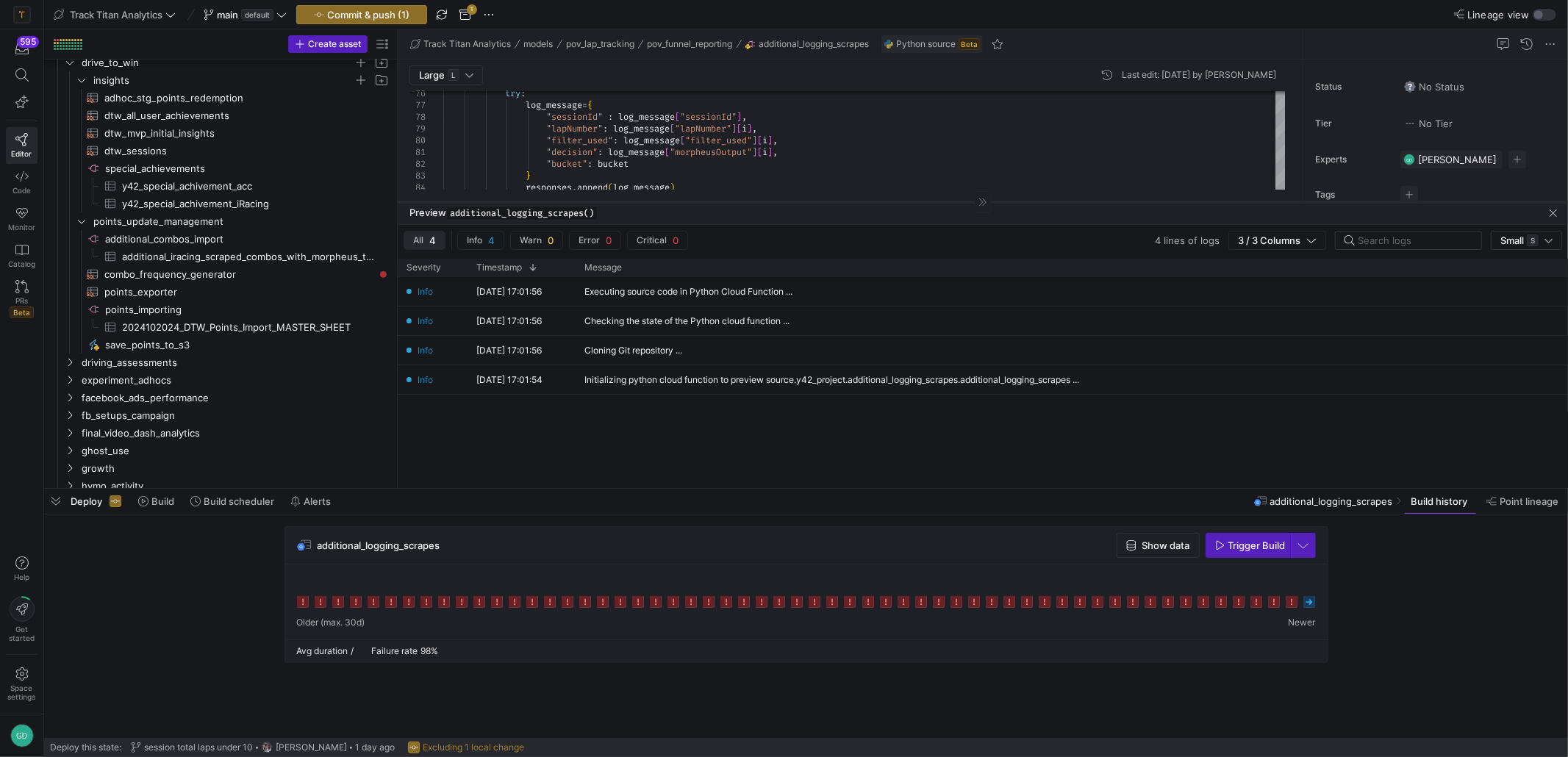
drag, startPoint x: 822, startPoint y: 429, endPoint x: 845, endPoint y: 200, distance: 230.2
click at [845, 202] on div at bounding box center [983, 202] width 1170 height 1
